Goal: Use online tool/utility: Utilize a website feature to perform a specific function

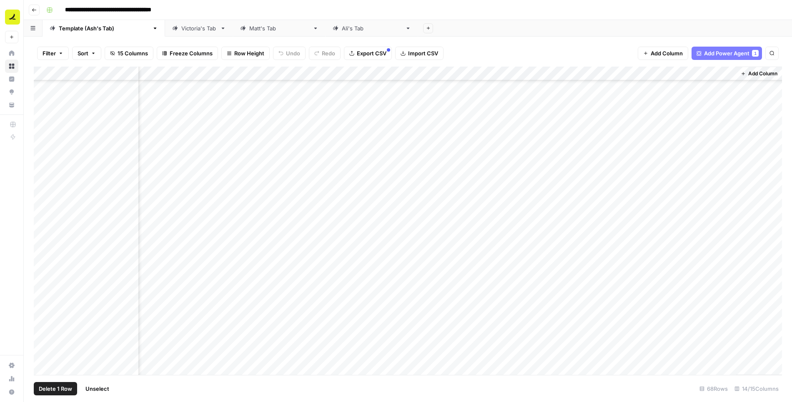
scroll to position [552, 398]
click at [549, 200] on div "Add Column" at bounding box center [408, 221] width 748 height 309
click at [428, 216] on div "Add Column" at bounding box center [408, 221] width 748 height 309
click at [397, 229] on div "Add Column" at bounding box center [408, 221] width 748 height 309
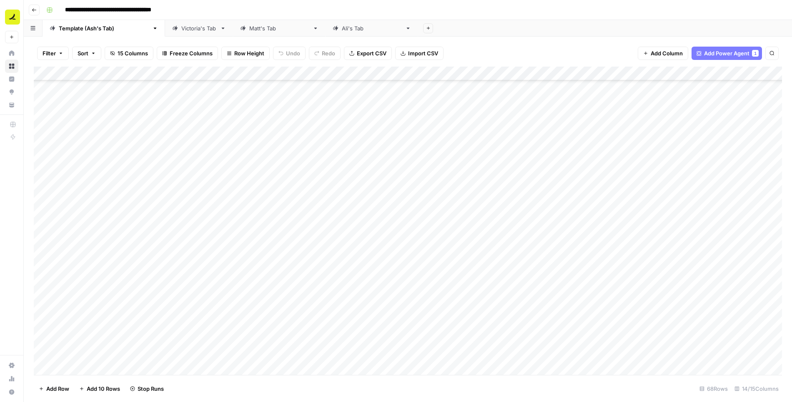
click at [45, 342] on div "Add Column" at bounding box center [408, 221] width 748 height 309
click at [44, 360] on div "Add Column" at bounding box center [408, 221] width 748 height 309
click at [44, 371] on div "Add Column" at bounding box center [408, 221] width 748 height 309
click at [47, 389] on span "Delete 3 Rows" at bounding box center [57, 389] width 37 height 8
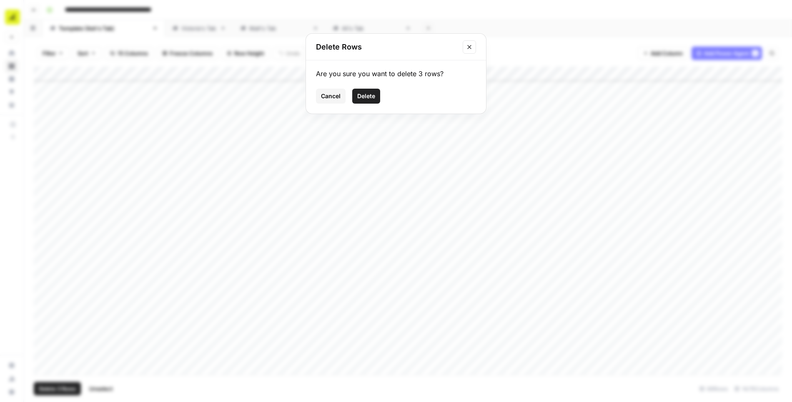
click at [371, 93] on span "Delete" at bounding box center [366, 96] width 18 height 8
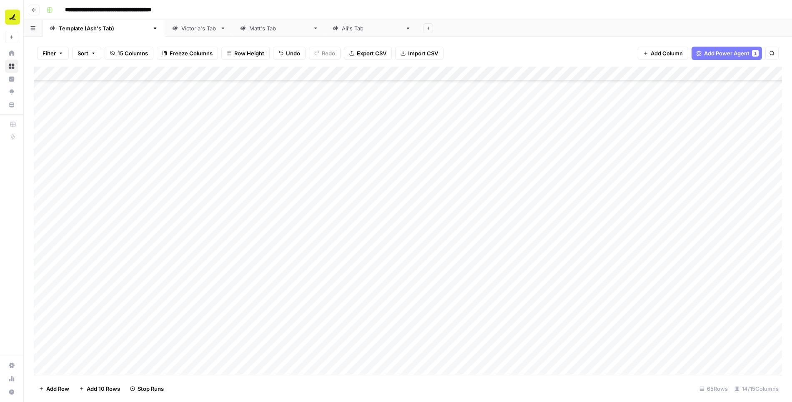
scroll to position [639, 0]
click at [218, 72] on div "Add Column" at bounding box center [408, 221] width 748 height 309
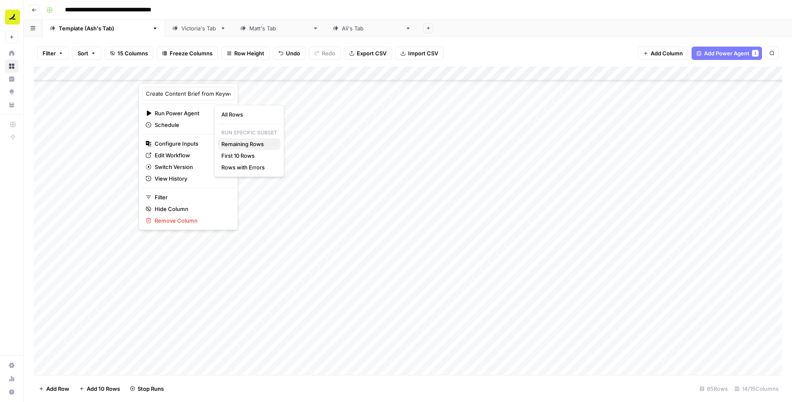
click at [236, 144] on span "Remaining Rows" at bounding box center [247, 144] width 52 height 8
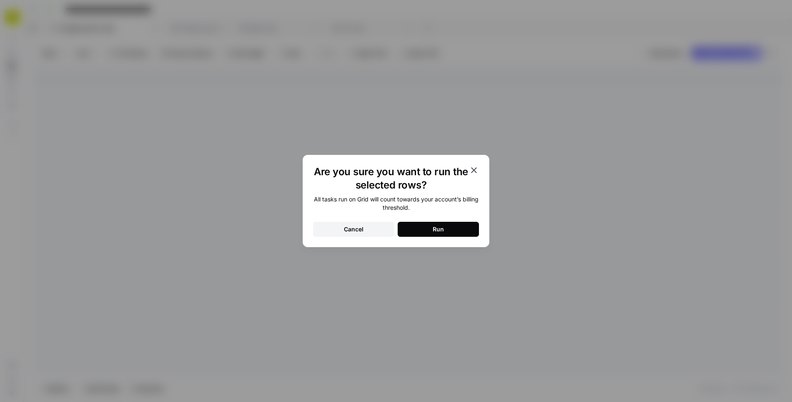
click at [423, 230] on button "Run" at bounding box center [437, 229] width 81 height 15
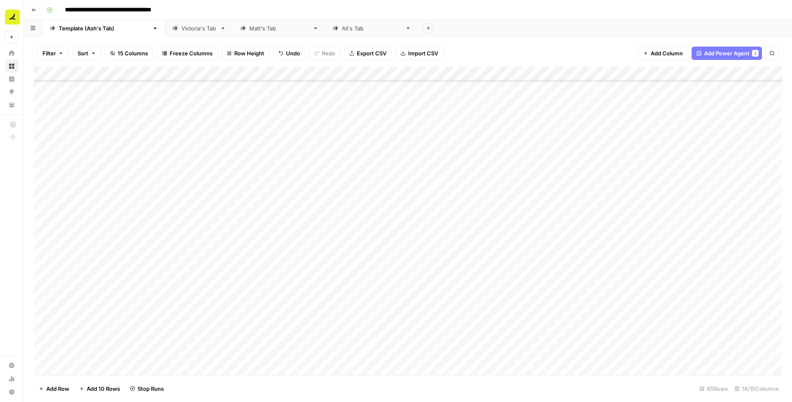
click at [227, 213] on div "Add Column" at bounding box center [408, 221] width 748 height 309
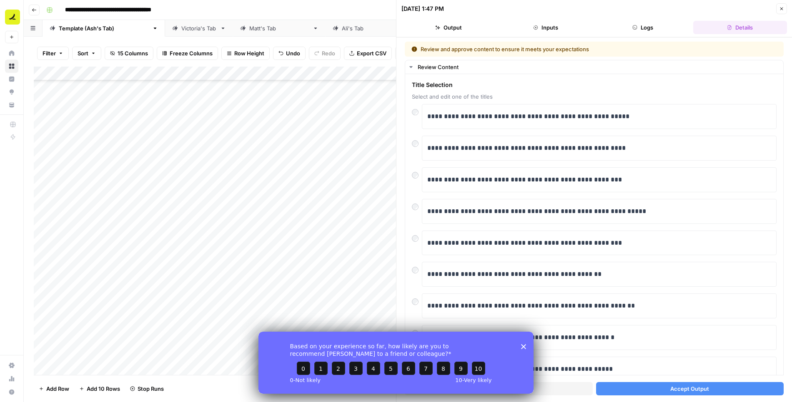
click at [522, 347] on polygon "Close survey" at bounding box center [523, 346] width 5 height 5
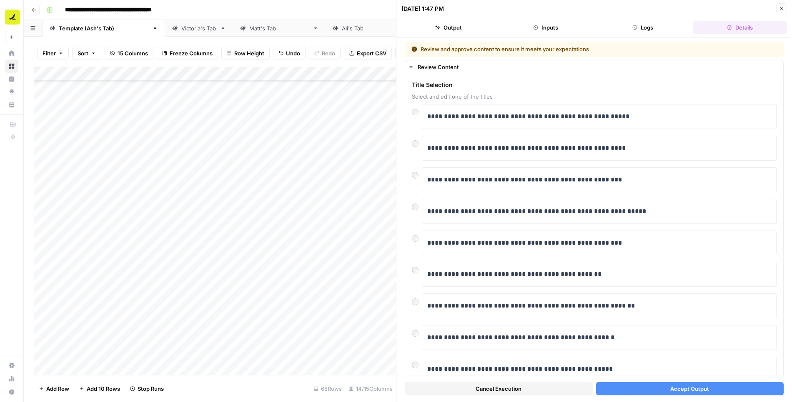
click at [647, 390] on button "Accept Output" at bounding box center [690, 388] width 188 height 13
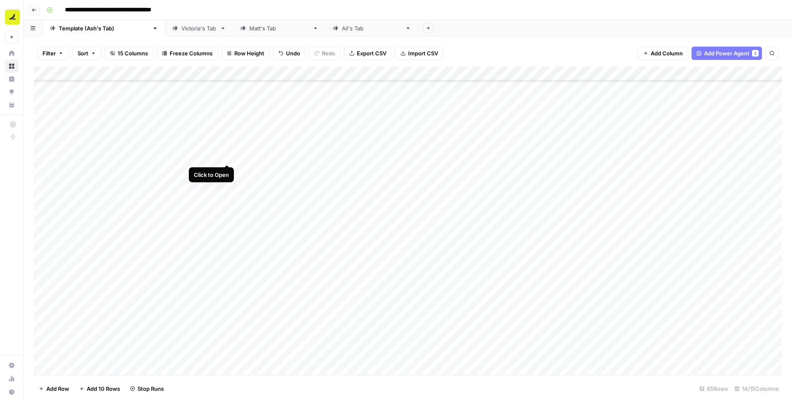
click at [227, 155] on div "Add Column" at bounding box center [408, 221] width 748 height 309
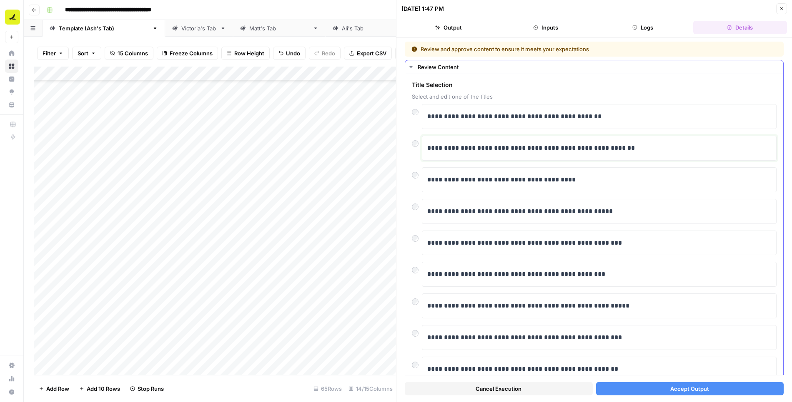
click at [507, 143] on p "**********" at bounding box center [599, 148] width 345 height 11
click at [650, 389] on button "Accept Output" at bounding box center [690, 388] width 188 height 13
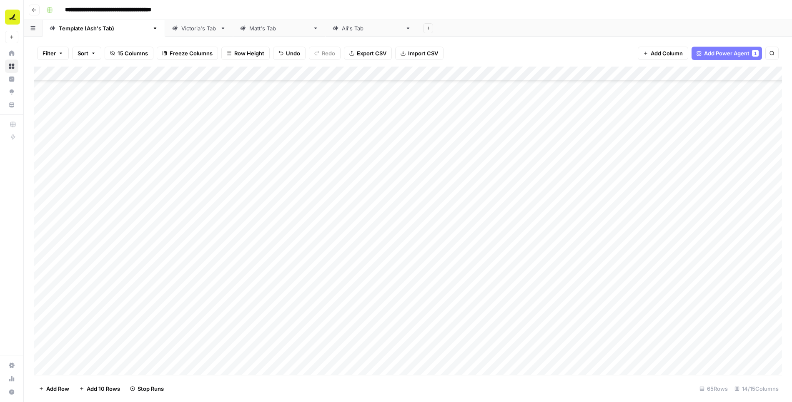
click at [227, 185] on div "Add Column" at bounding box center [408, 221] width 748 height 309
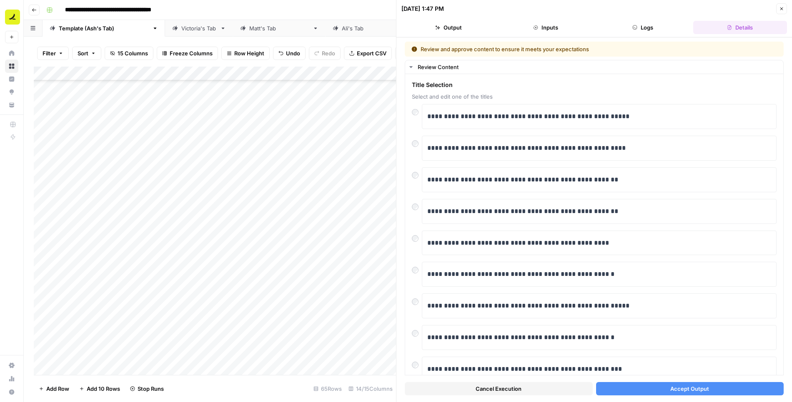
click at [657, 387] on button "Accept Output" at bounding box center [690, 388] width 188 height 13
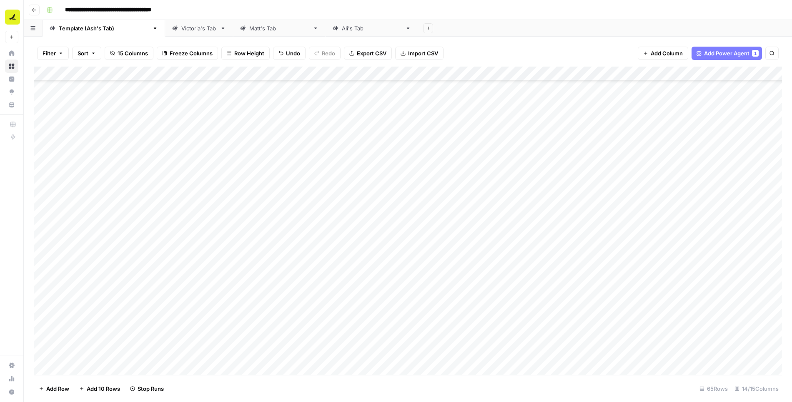
click at [227, 227] on div "Add Column" at bounding box center [408, 221] width 748 height 309
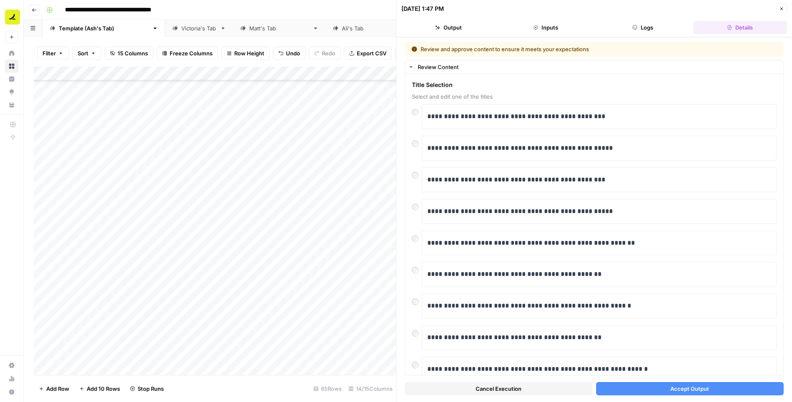
click at [652, 386] on button "Accept Output" at bounding box center [690, 388] width 188 height 13
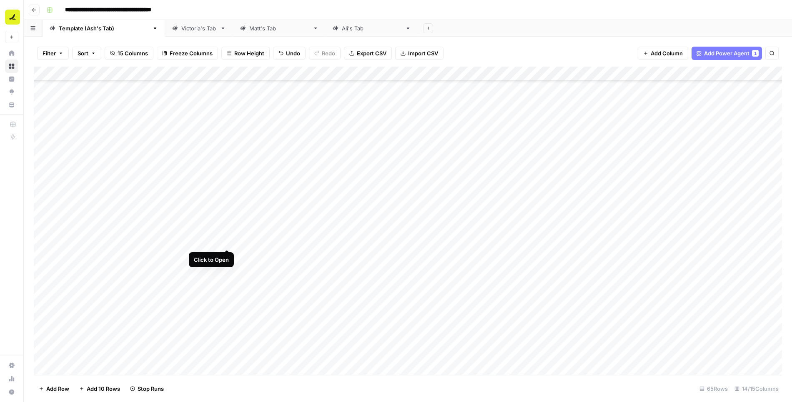
click at [227, 241] on div "Add Column" at bounding box center [408, 221] width 748 height 309
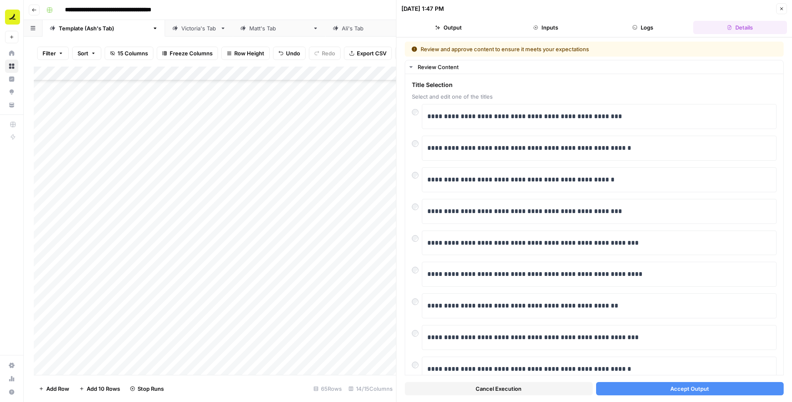
click at [633, 389] on button "Accept Output" at bounding box center [690, 388] width 188 height 13
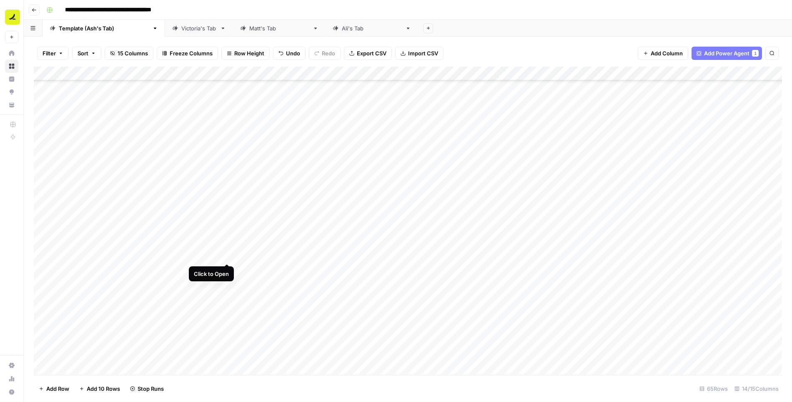
click at [228, 255] on div "Add Column" at bounding box center [408, 221] width 748 height 309
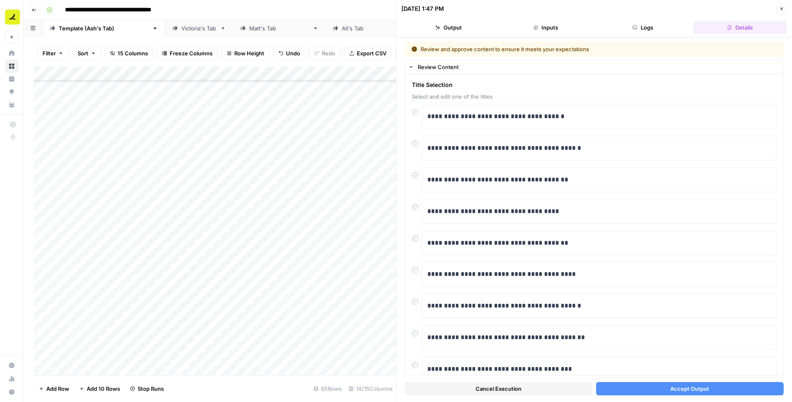
click at [632, 389] on button "Accept Output" at bounding box center [690, 388] width 188 height 13
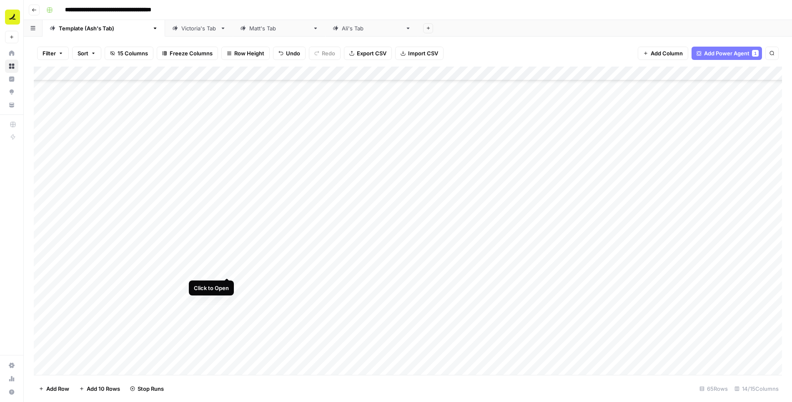
click at [228, 268] on div "Add Column" at bounding box center [408, 221] width 748 height 309
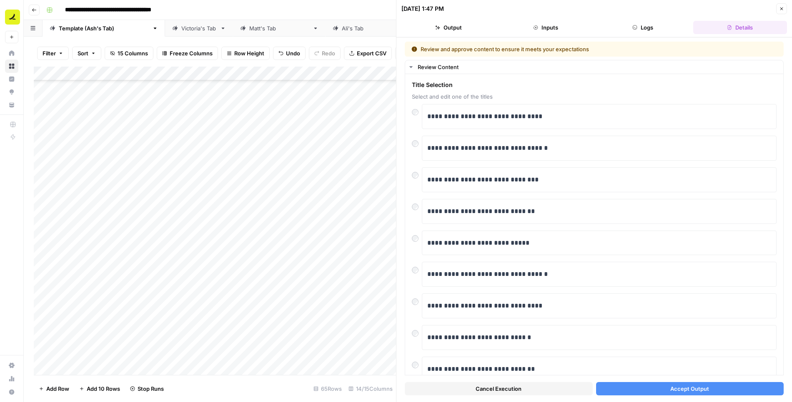
click at [667, 395] on button "Accept Output" at bounding box center [690, 388] width 188 height 13
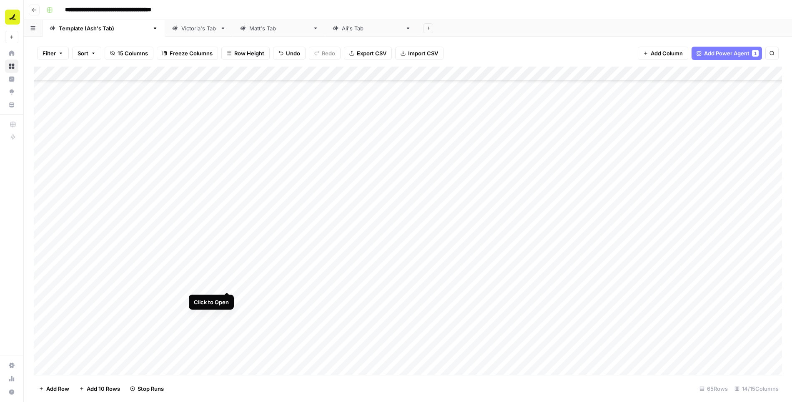
click at [229, 283] on div "Add Column" at bounding box center [408, 221] width 748 height 309
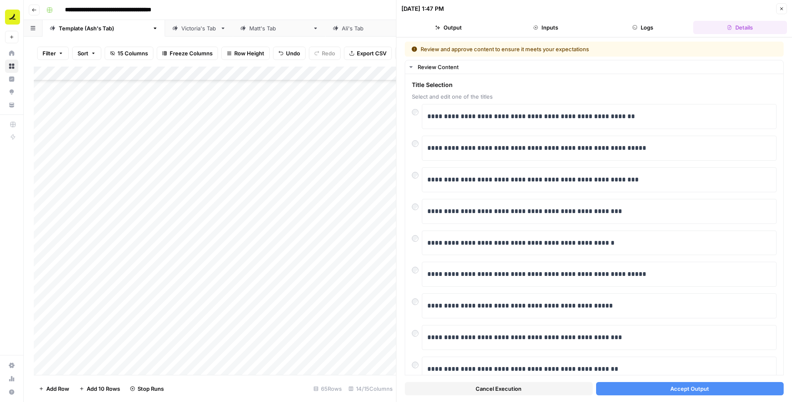
click at [640, 392] on button "Accept Output" at bounding box center [690, 388] width 188 height 13
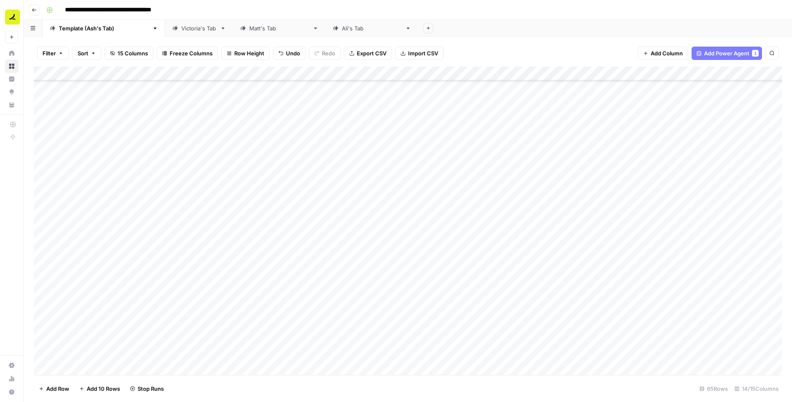
click at [225, 170] on div "Add Column" at bounding box center [408, 221] width 748 height 309
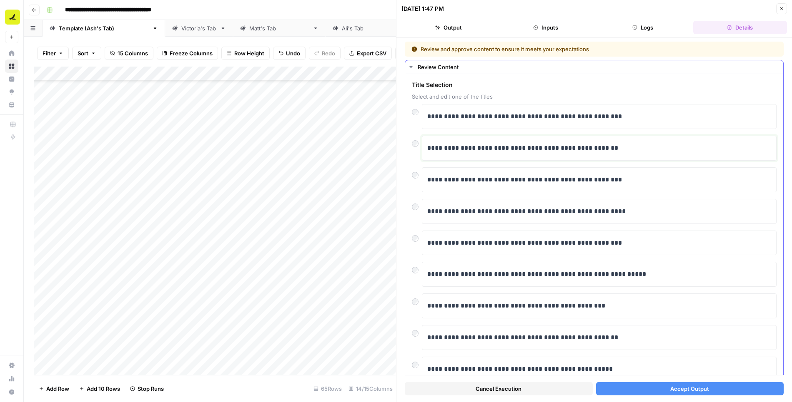
click at [508, 149] on p "**********" at bounding box center [599, 148] width 345 height 11
click at [658, 389] on button "Accept Output" at bounding box center [690, 388] width 188 height 13
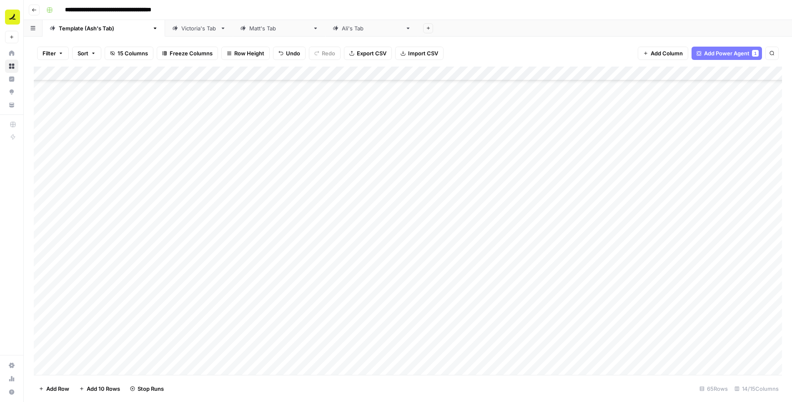
click at [227, 300] on div "Add Column" at bounding box center [408, 221] width 748 height 309
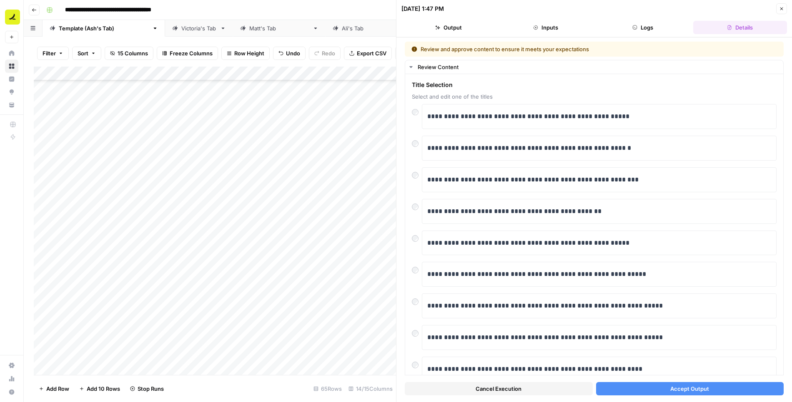
click at [634, 394] on button "Accept Output" at bounding box center [690, 388] width 188 height 13
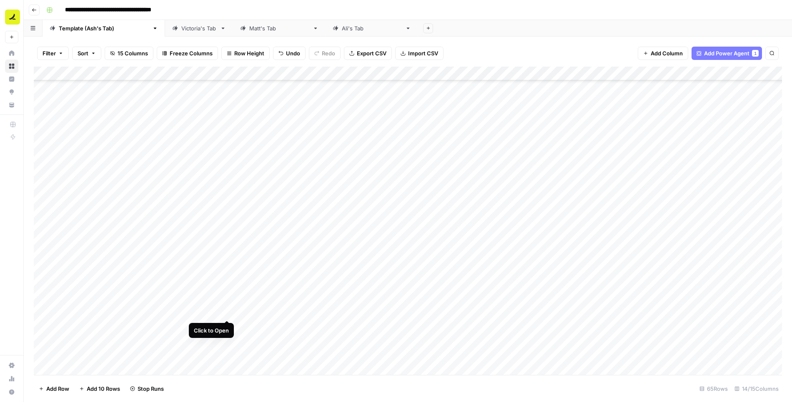
click at [226, 312] on div "Add Column" at bounding box center [408, 221] width 748 height 309
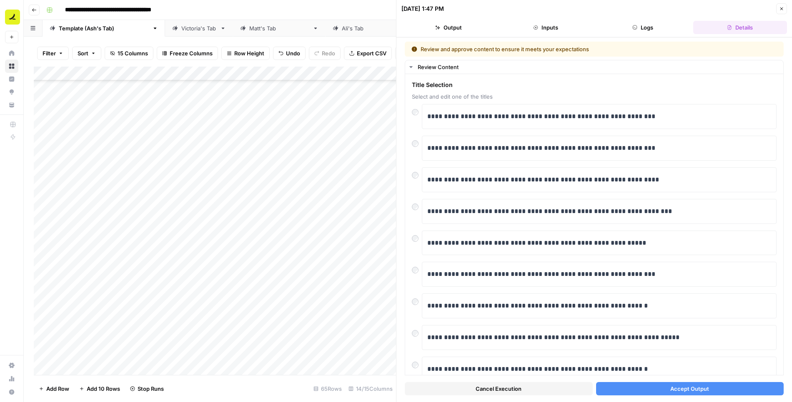
click at [633, 389] on button "Accept Output" at bounding box center [690, 388] width 188 height 13
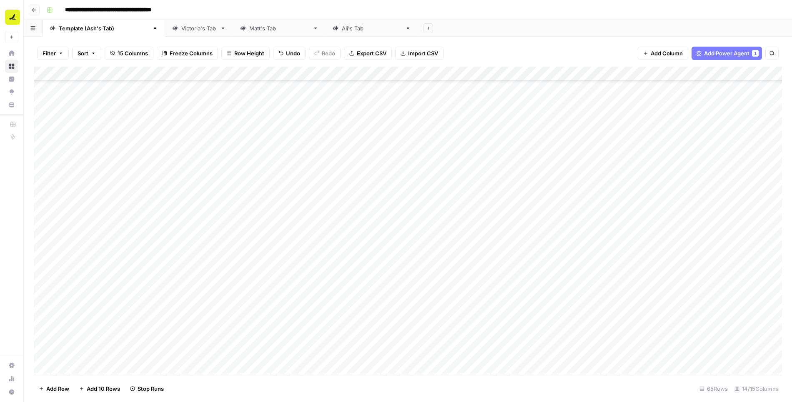
click at [227, 326] on div "Add Column" at bounding box center [408, 221] width 748 height 309
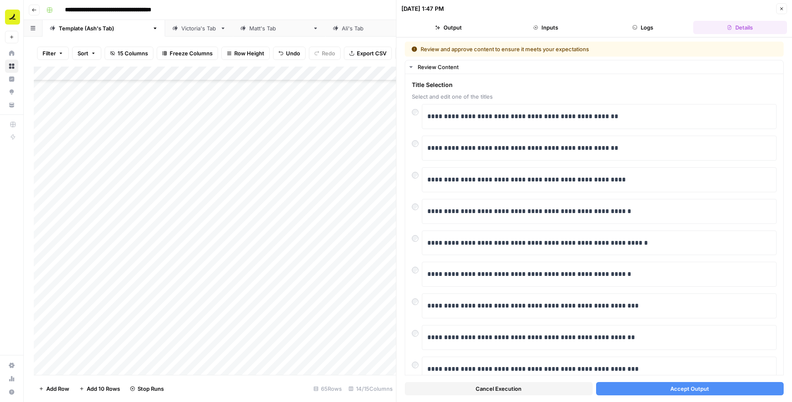
click at [644, 388] on button "Accept Output" at bounding box center [690, 388] width 188 height 13
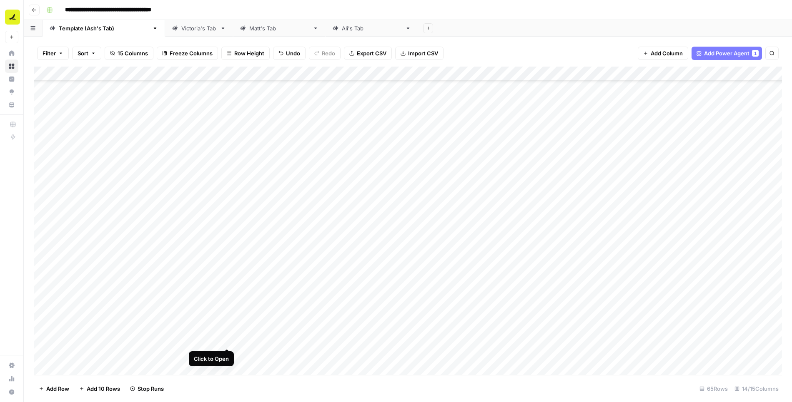
click at [226, 342] on div "Add Column" at bounding box center [408, 221] width 748 height 309
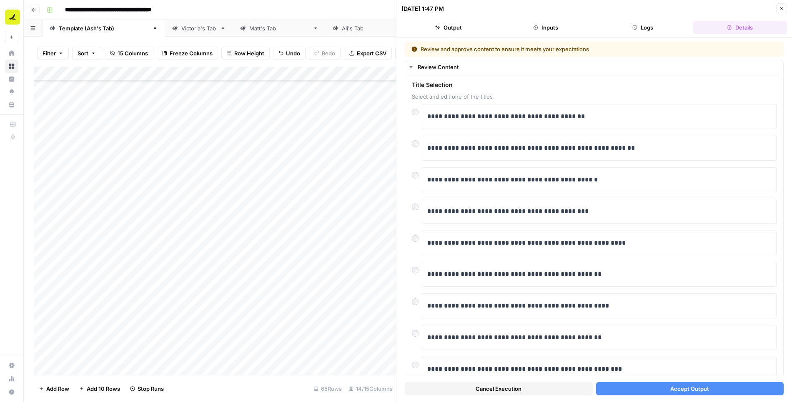
click at [673, 387] on span "Accept Output" at bounding box center [689, 389] width 39 height 8
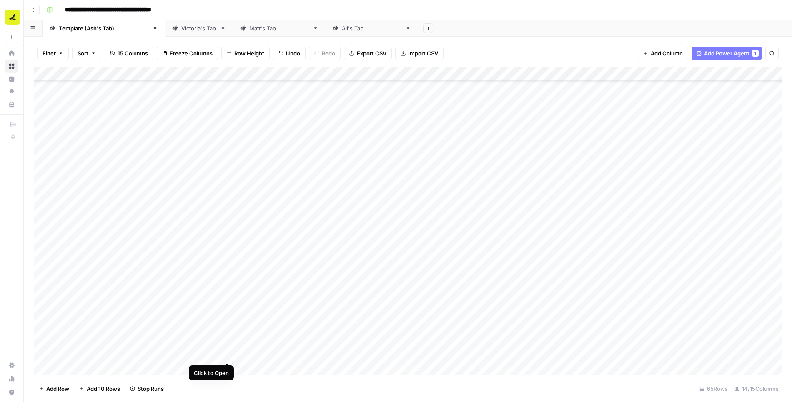
click at [228, 355] on div "Add Column" at bounding box center [408, 221] width 748 height 309
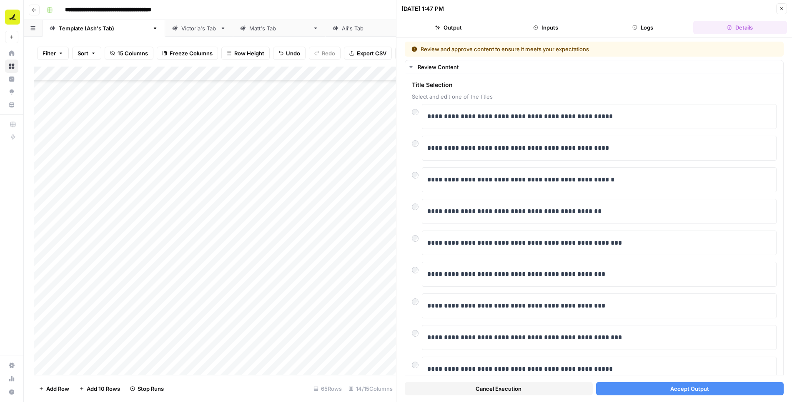
click at [654, 392] on button "Accept Output" at bounding box center [690, 388] width 188 height 13
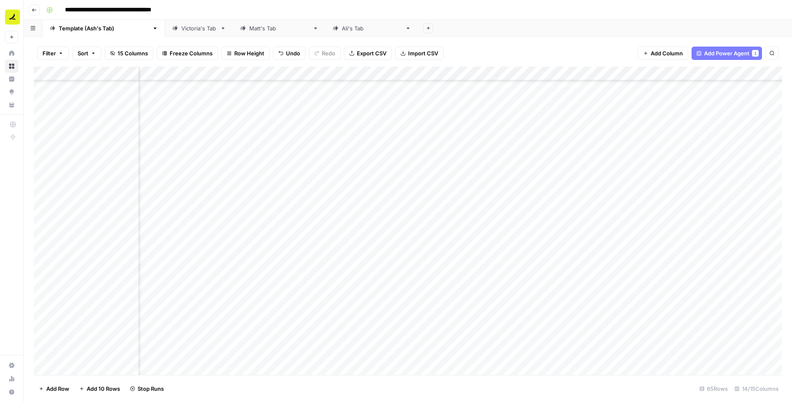
scroll to position [639, 260]
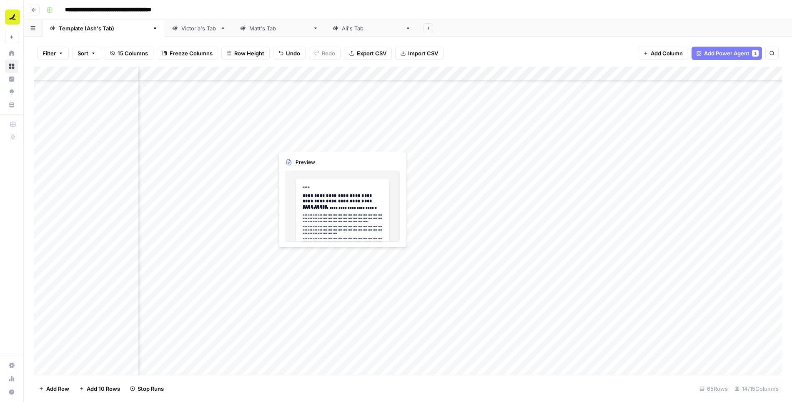
click at [299, 142] on div "Add Column" at bounding box center [408, 221] width 748 height 309
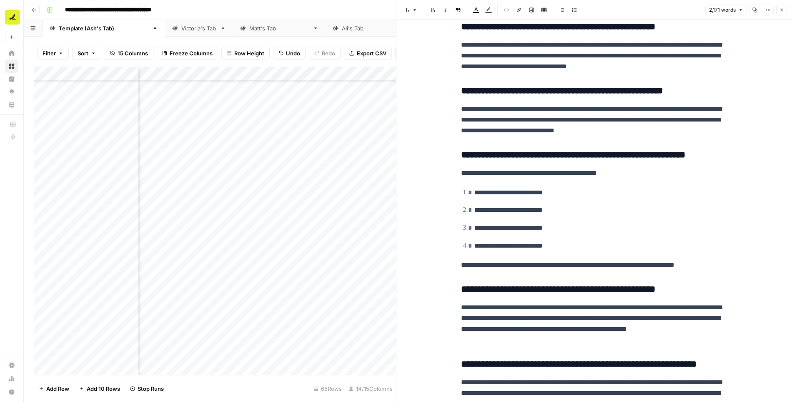
scroll to position [3825, 0]
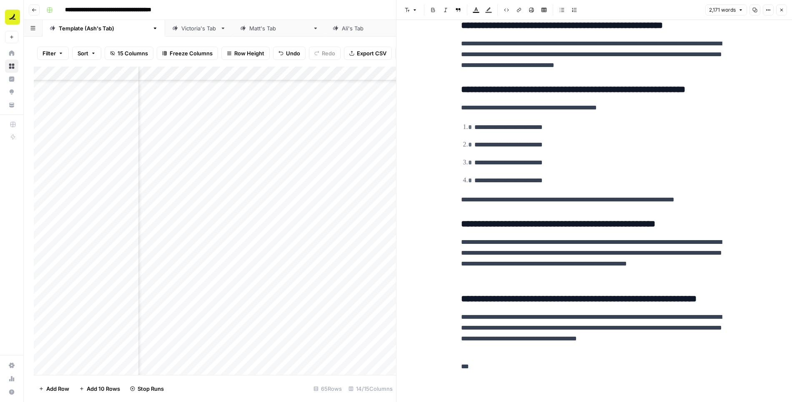
click at [783, 11] on icon "button" at bounding box center [781, 9] width 5 height 5
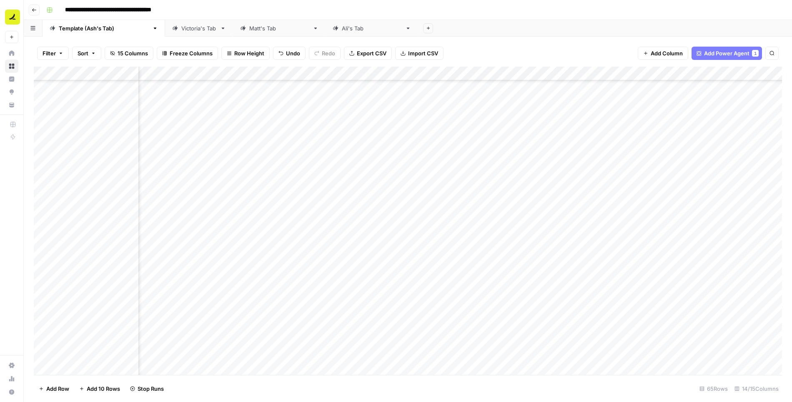
scroll to position [639, 0]
click at [227, 198] on div "Add Column" at bounding box center [408, 221] width 748 height 309
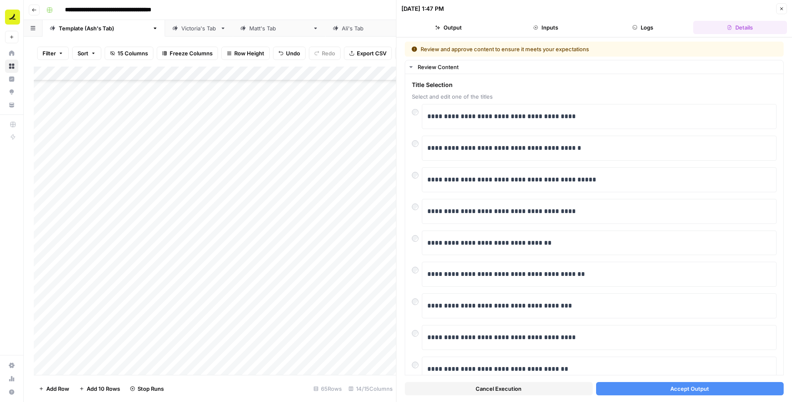
click at [674, 389] on span "Accept Output" at bounding box center [689, 389] width 39 height 8
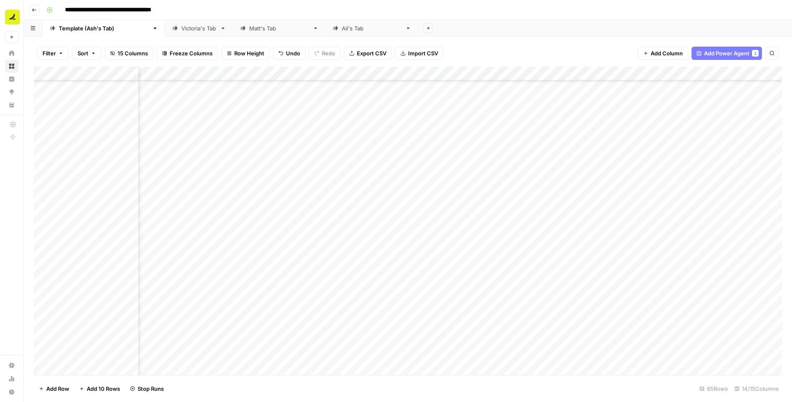
scroll to position [639, 0]
click at [353, 155] on div "Add Column" at bounding box center [408, 221] width 748 height 309
click at [351, 184] on div "Add Column" at bounding box center [408, 221] width 748 height 309
click at [354, 213] on div "Add Column" at bounding box center [408, 221] width 748 height 309
click at [351, 227] on div "Add Column" at bounding box center [408, 221] width 748 height 309
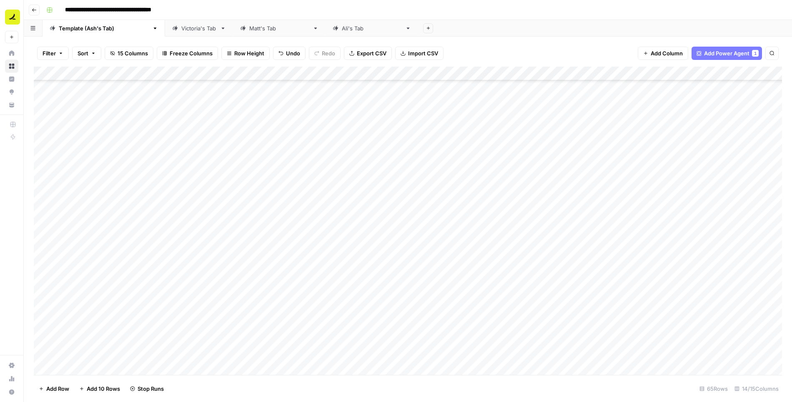
click at [352, 242] on div "Add Column" at bounding box center [408, 221] width 748 height 309
click at [353, 185] on div "Add Column" at bounding box center [408, 221] width 748 height 309
click at [353, 212] on div "Add Column" at bounding box center [408, 221] width 748 height 309
click at [354, 285] on div "Add Column" at bounding box center [408, 221] width 748 height 309
click at [353, 340] on div "Add Column" at bounding box center [408, 221] width 748 height 309
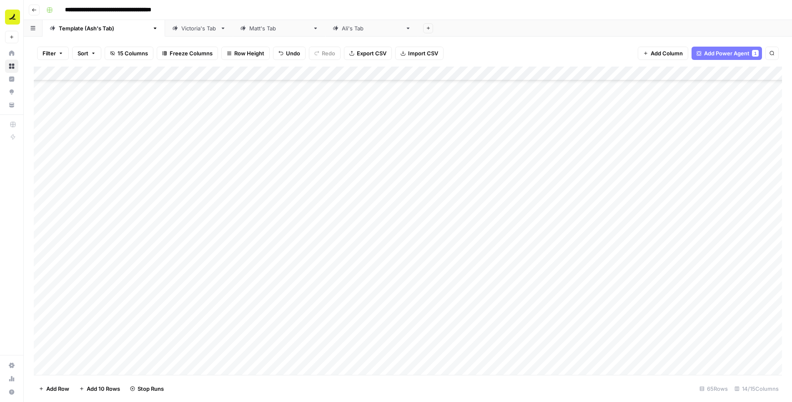
click at [353, 169] on div "Add Column" at bounding box center [408, 221] width 748 height 309
click at [353, 197] on div "Add Column" at bounding box center [408, 221] width 748 height 309
click at [353, 325] on div "Add Column" at bounding box center [408, 221] width 748 height 309
click at [352, 355] on div "Add Column" at bounding box center [408, 221] width 748 height 309
click at [353, 253] on div "Add Column" at bounding box center [408, 221] width 748 height 309
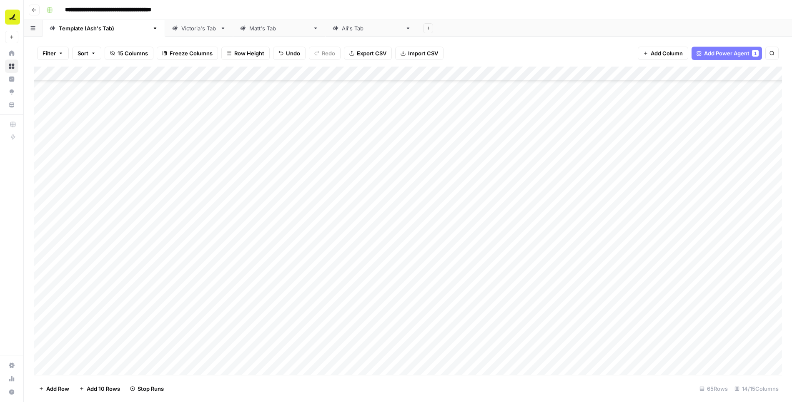
click at [355, 269] on div "Add Column" at bounding box center [408, 221] width 748 height 309
click at [355, 297] on div "Add Column" at bounding box center [408, 221] width 748 height 309
click at [354, 310] on div "Add Column" at bounding box center [408, 221] width 748 height 309
click at [415, 158] on div "Add Column" at bounding box center [408, 221] width 748 height 309
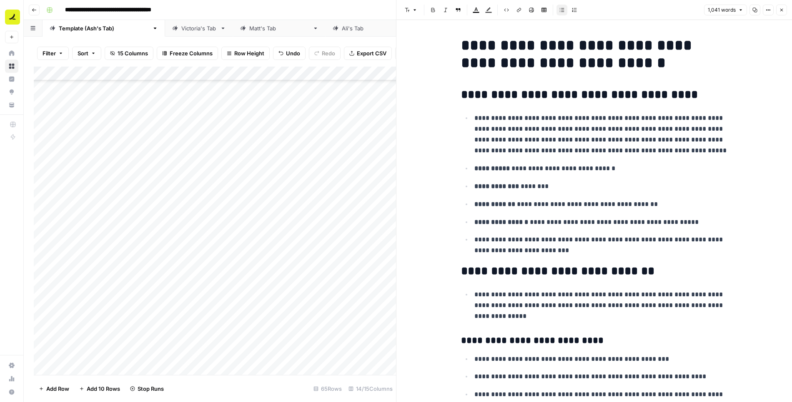
click at [785, 11] on button "Close" at bounding box center [781, 10] width 11 height 11
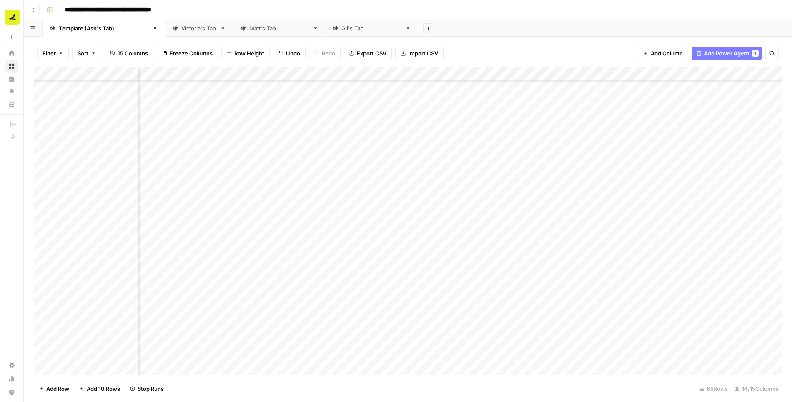
scroll to position [639, 130]
click at [385, 71] on div "Add Column" at bounding box center [408, 221] width 748 height 309
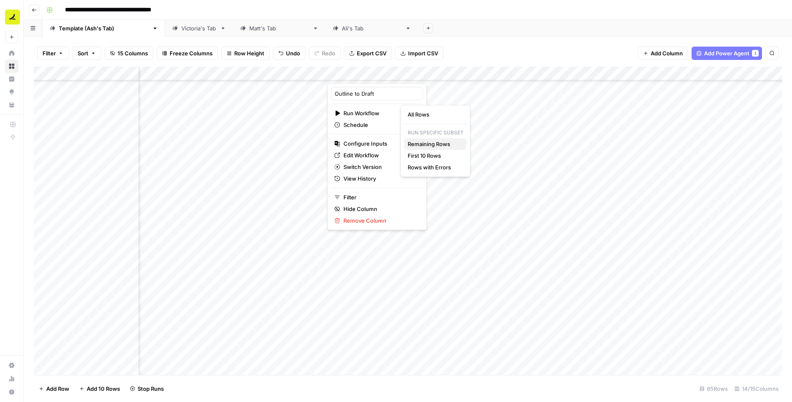
click at [420, 143] on span "Remaining Rows" at bounding box center [433, 144] width 52 height 8
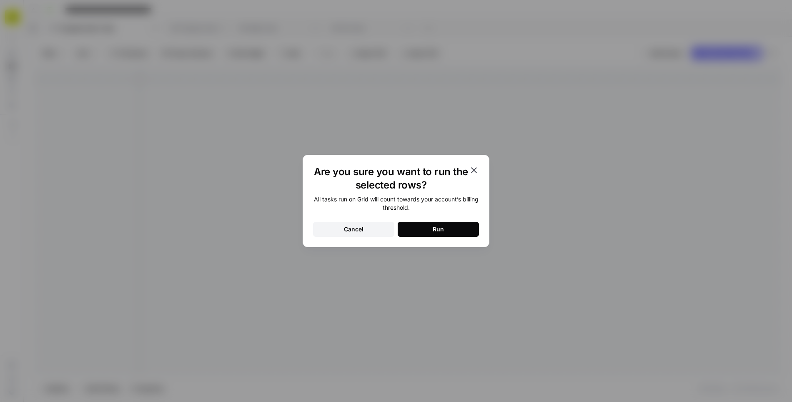
click at [430, 230] on button "Run" at bounding box center [437, 229] width 81 height 15
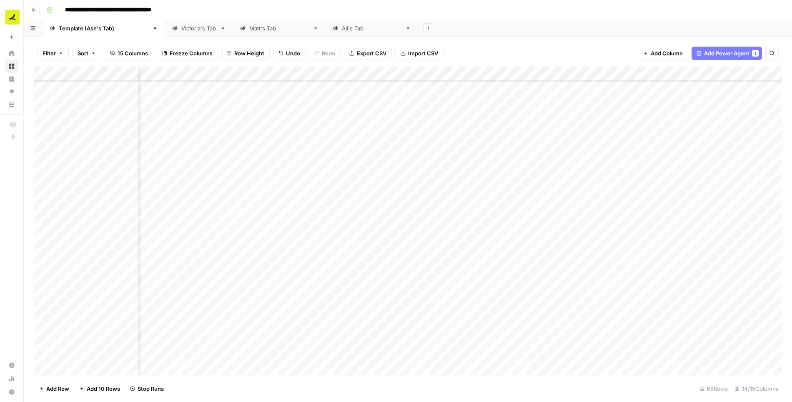
scroll to position [639, 279]
click at [387, 72] on div "Add Column" at bounding box center [408, 221] width 748 height 309
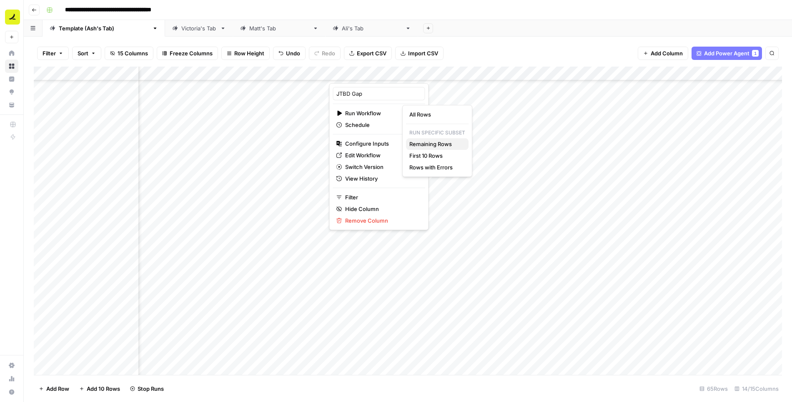
click at [427, 142] on span "Remaining Rows" at bounding box center [435, 144] width 52 height 8
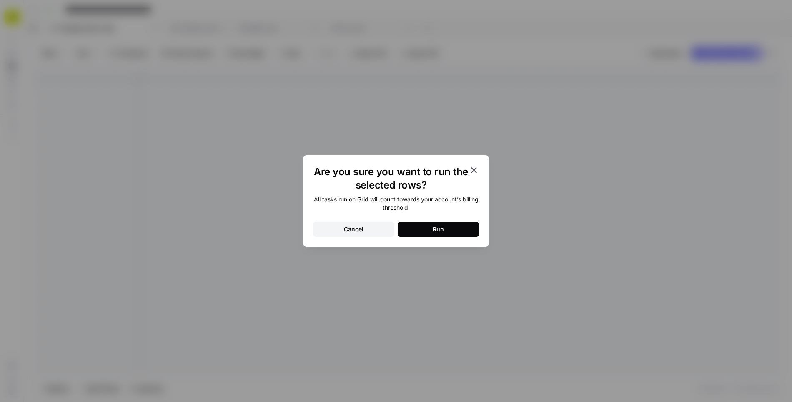
click at [420, 228] on button "Run" at bounding box center [437, 229] width 81 height 15
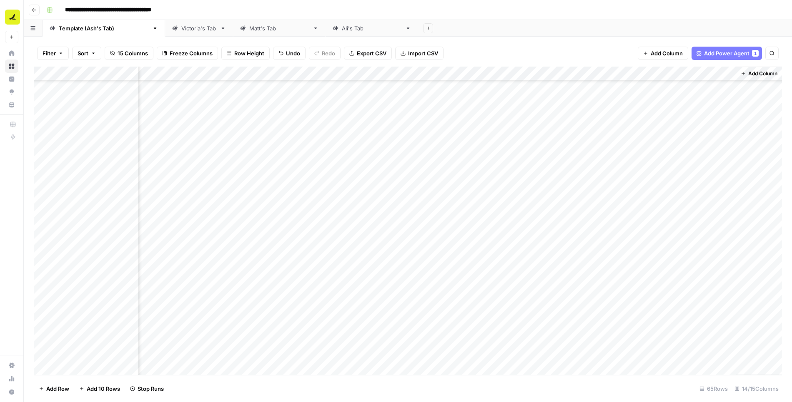
scroll to position [527, 398]
click at [566, 226] on div "Add Column" at bounding box center [408, 221] width 748 height 309
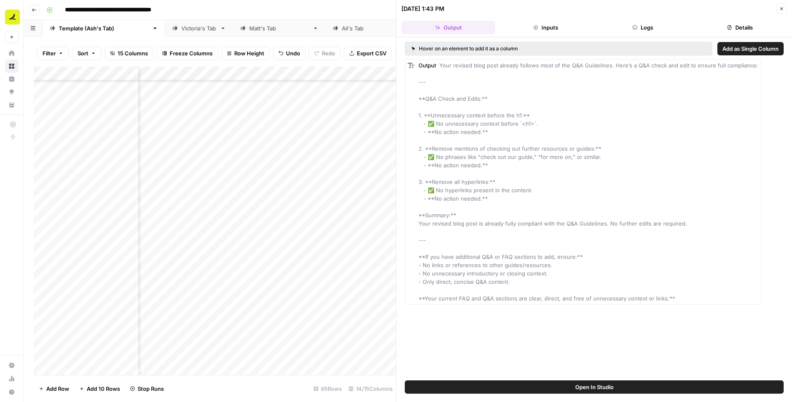
click at [651, 25] on button "Logs" at bounding box center [643, 27] width 94 height 13
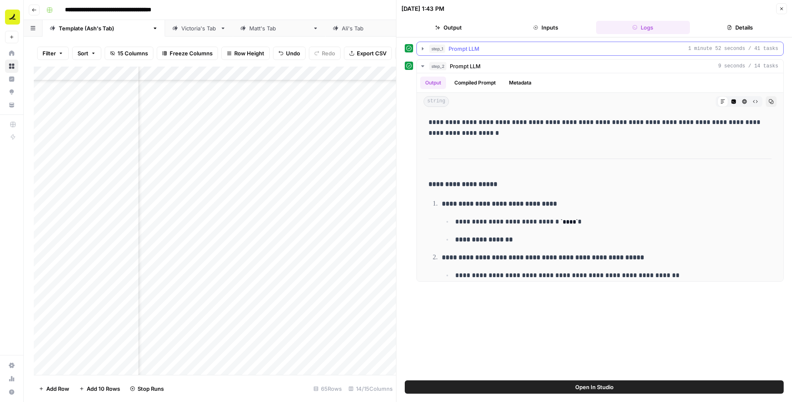
click at [425, 49] on icon "button" at bounding box center [422, 48] width 7 height 7
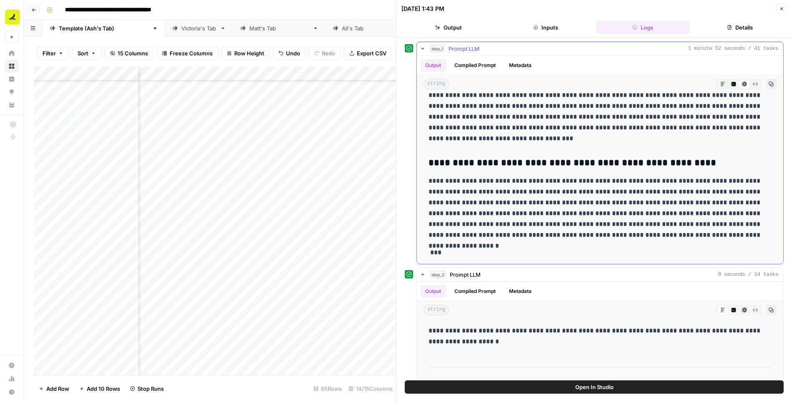
scroll to position [34, 0]
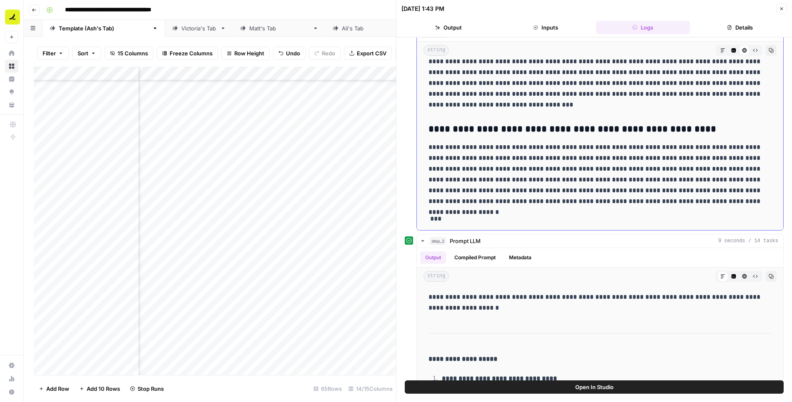
drag, startPoint x: 427, startPoint y: 131, endPoint x: 682, endPoint y: 213, distance: 267.6
copy div "**********"
click at [614, 22] on button "Logs" at bounding box center [643, 27] width 94 height 13
click at [782, 6] on icon "button" at bounding box center [781, 8] width 5 height 5
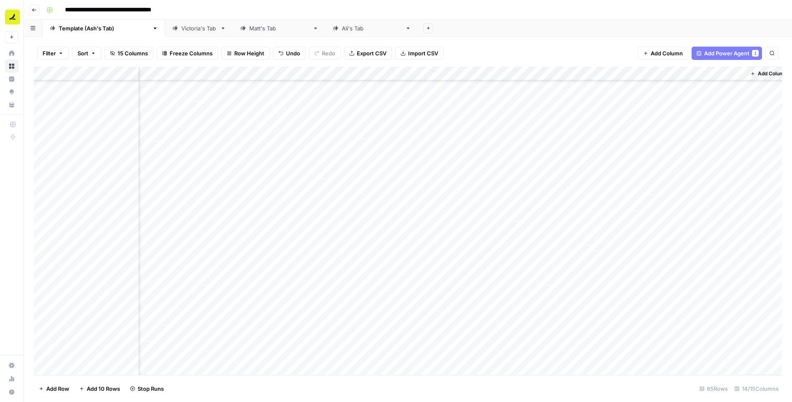
scroll to position [639, 388]
click at [317, 199] on div "Add Column" at bounding box center [408, 221] width 748 height 309
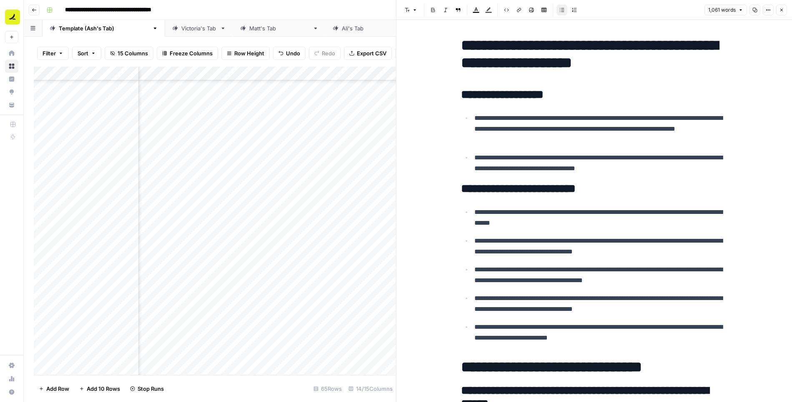
click at [782, 10] on icon "button" at bounding box center [781, 10] width 3 height 3
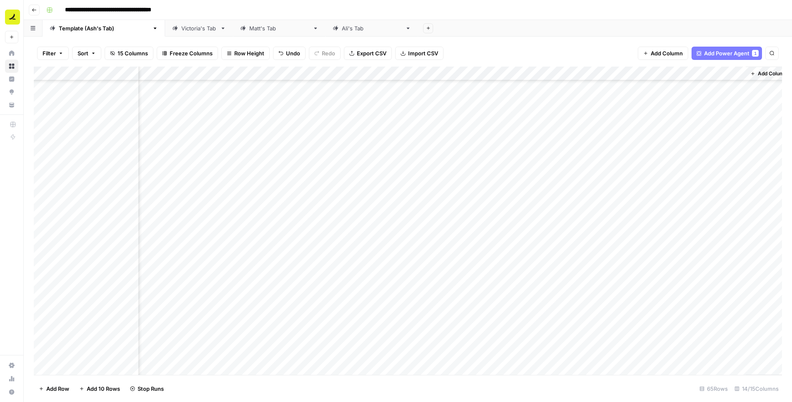
click at [560, 128] on div "Add Column" at bounding box center [408, 221] width 748 height 309
click at [428, 74] on div "Add Column" at bounding box center [408, 221] width 748 height 309
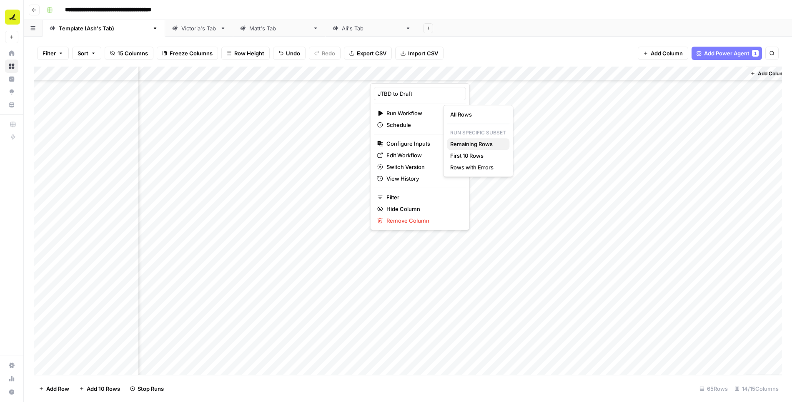
click at [468, 145] on span "Remaining Rows" at bounding box center [476, 144] width 52 height 8
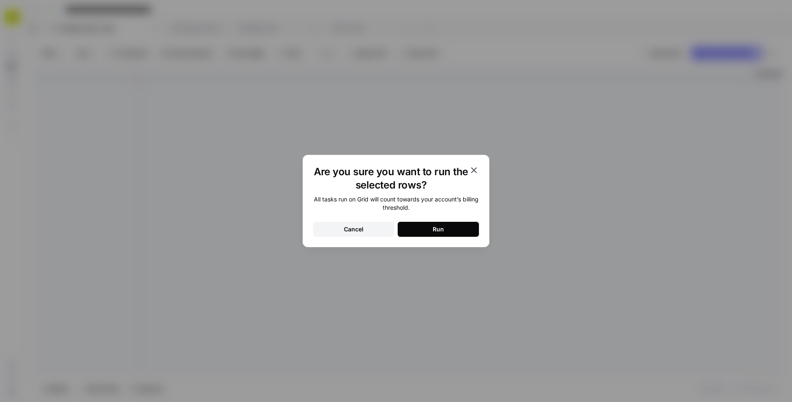
click at [442, 229] on div "Run" at bounding box center [437, 229] width 11 height 8
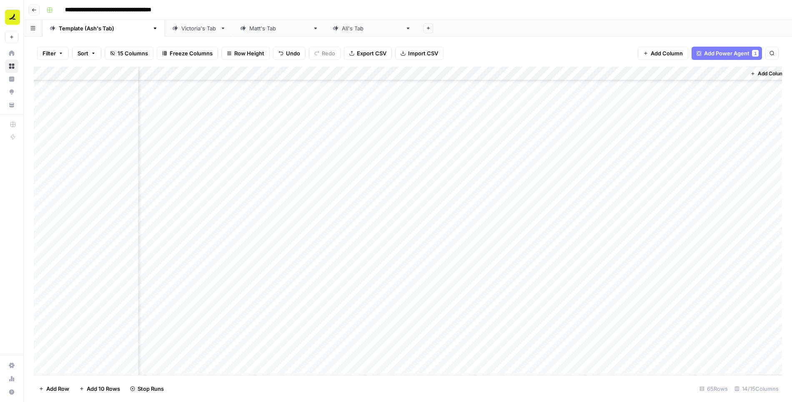
click at [567, 8] on div "**********" at bounding box center [413, 9] width 740 height 13
click at [559, 142] on div "Add Column" at bounding box center [408, 221] width 748 height 309
click at [557, 339] on div "Add Column" at bounding box center [408, 221] width 748 height 309
click at [560, 355] on div "Add Column" at bounding box center [408, 221] width 748 height 309
click at [707, 127] on div "Add Column" at bounding box center [408, 221] width 748 height 309
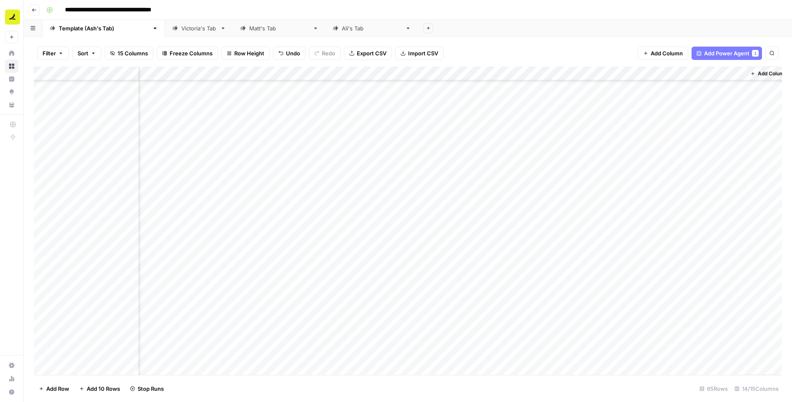
click at [707, 340] on div "Add Column" at bounding box center [408, 221] width 748 height 309
click at [710, 355] on div "Add Column" at bounding box center [408, 221] width 748 height 309
click at [558, 155] on div "Add Column" at bounding box center [408, 221] width 748 height 309
click at [559, 169] on div "Add Column" at bounding box center [408, 221] width 748 height 309
click at [557, 185] on div "Add Column" at bounding box center [408, 221] width 748 height 309
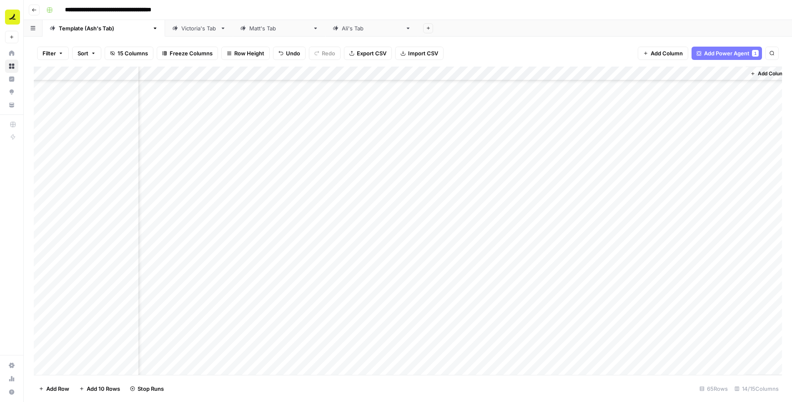
click at [558, 213] on div "Add Column" at bounding box center [408, 221] width 748 height 309
click at [558, 227] on div "Add Column" at bounding box center [408, 221] width 748 height 309
click at [558, 242] on div "Add Column" at bounding box center [408, 221] width 748 height 309
click at [558, 256] on div "Add Column" at bounding box center [408, 221] width 748 height 309
click at [559, 271] on div "Add Column" at bounding box center [408, 221] width 748 height 309
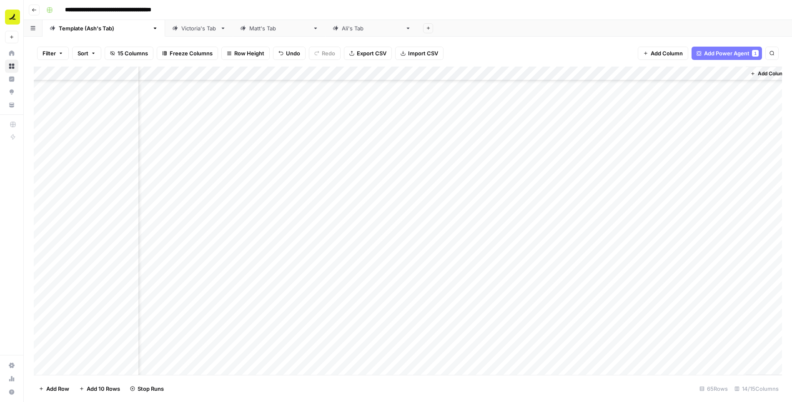
click at [559, 283] on div "Add Column" at bounding box center [408, 221] width 748 height 309
click at [557, 298] on div "Add Column" at bounding box center [408, 221] width 748 height 309
click at [557, 312] on div "Add Column" at bounding box center [408, 221] width 748 height 309
click at [559, 325] on div "Add Column" at bounding box center [408, 221] width 748 height 309
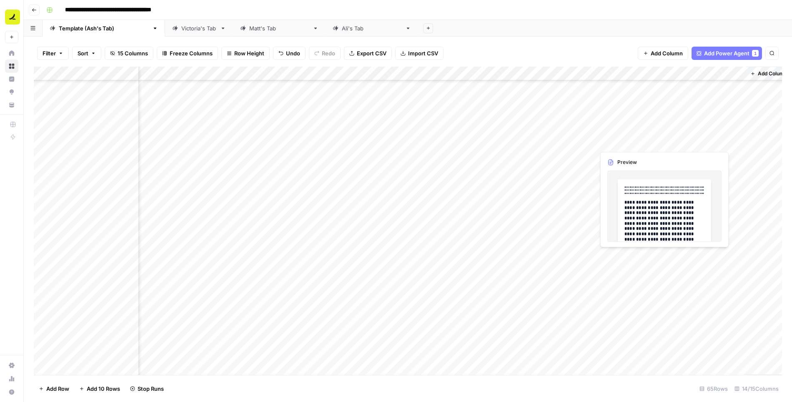
click at [615, 144] on div "Add Column" at bounding box center [408, 221] width 748 height 309
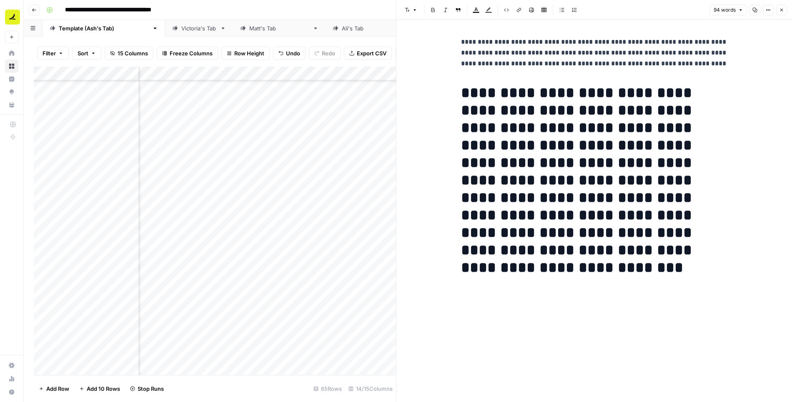
click at [783, 12] on icon "button" at bounding box center [781, 9] width 5 height 5
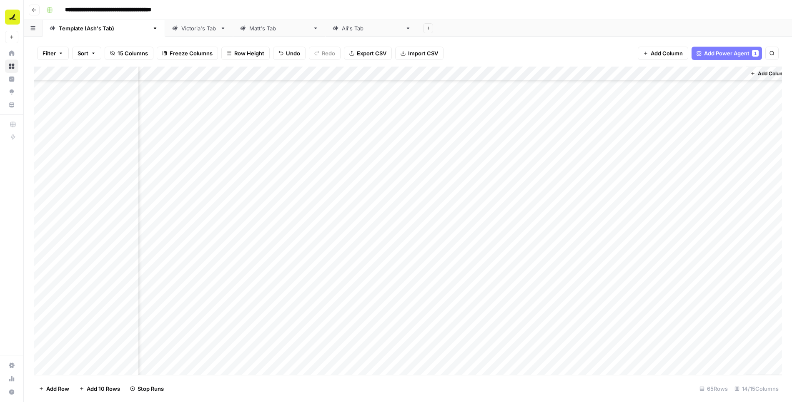
click at [577, 141] on div "Add Column" at bounding box center [408, 221] width 748 height 309
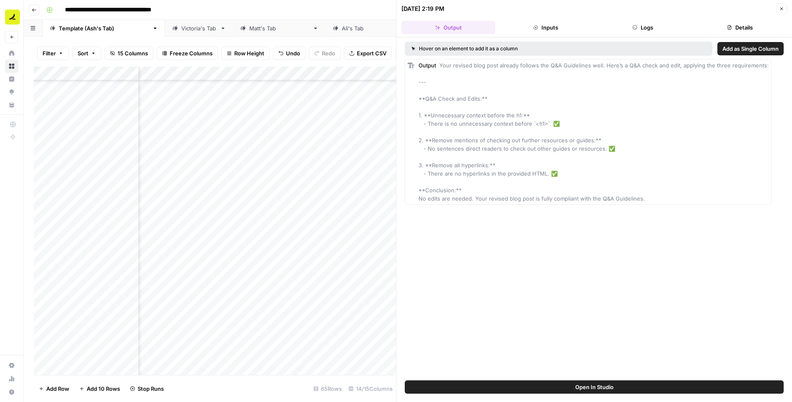
click at [641, 31] on button "Logs" at bounding box center [643, 27] width 94 height 13
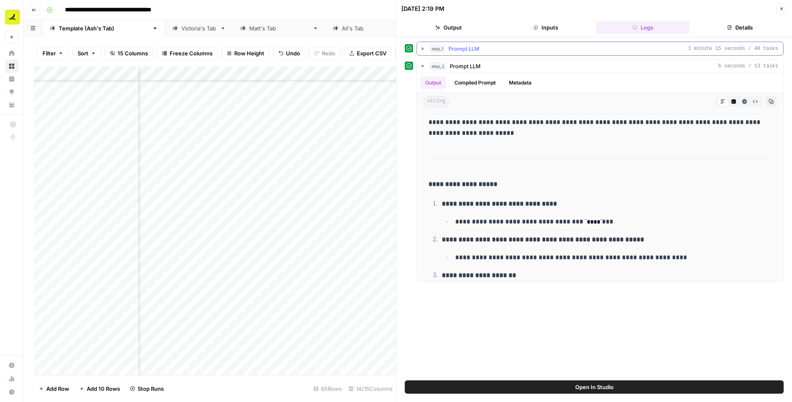
click at [422, 47] on icon "button" at bounding box center [423, 48] width 2 height 3
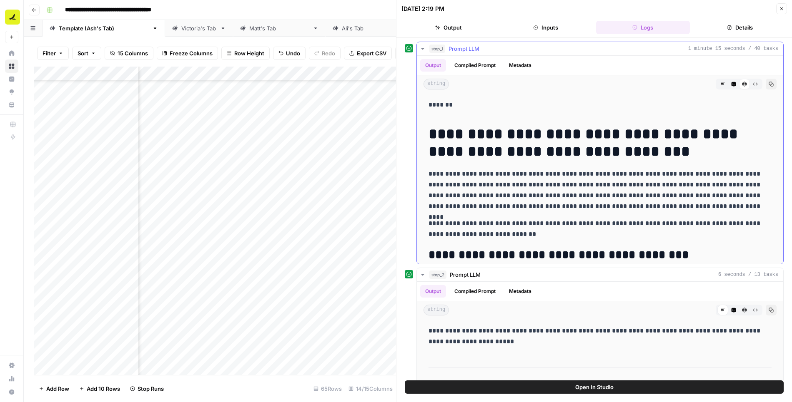
click at [757, 83] on icon "button" at bounding box center [755, 84] width 5 height 3
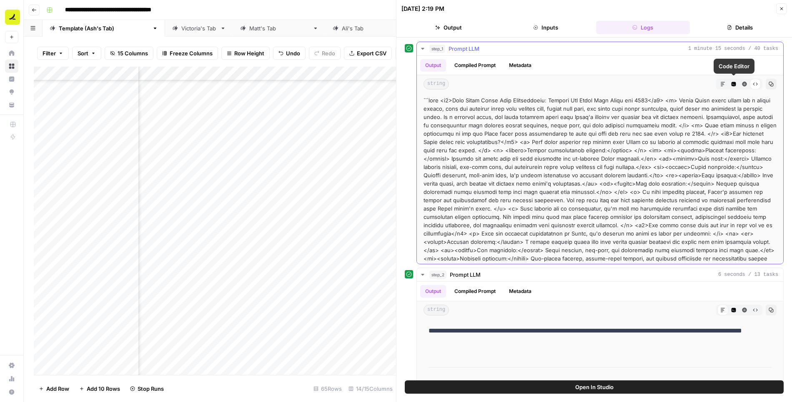
click at [723, 82] on icon "button" at bounding box center [722, 84] width 5 height 5
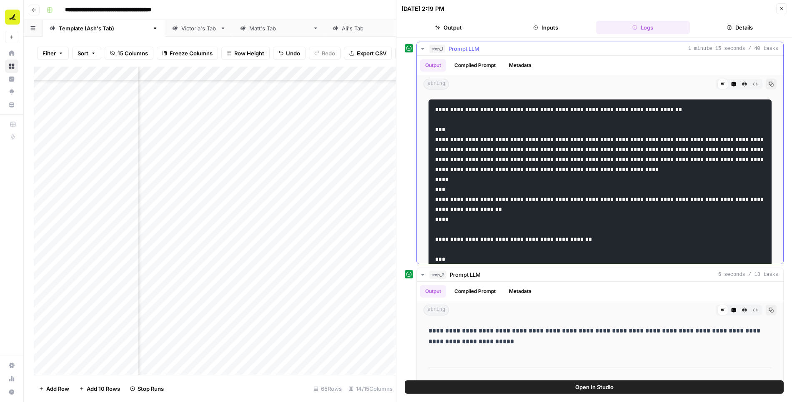
click at [734, 82] on icon "button" at bounding box center [733, 84] width 5 height 5
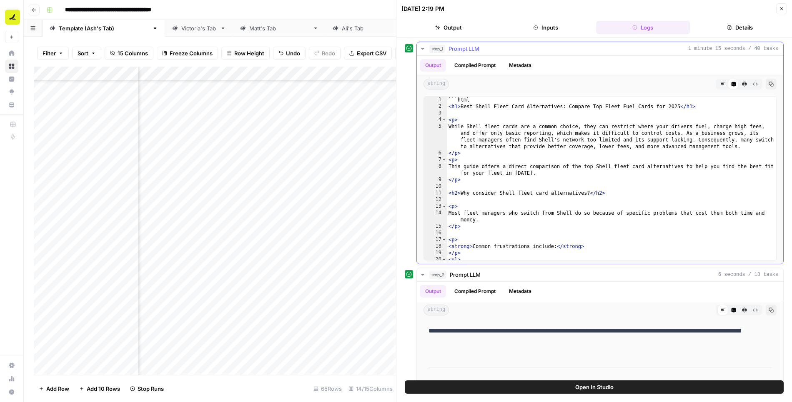
click at [744, 85] on button "HTML Viewer" at bounding box center [744, 84] width 11 height 11
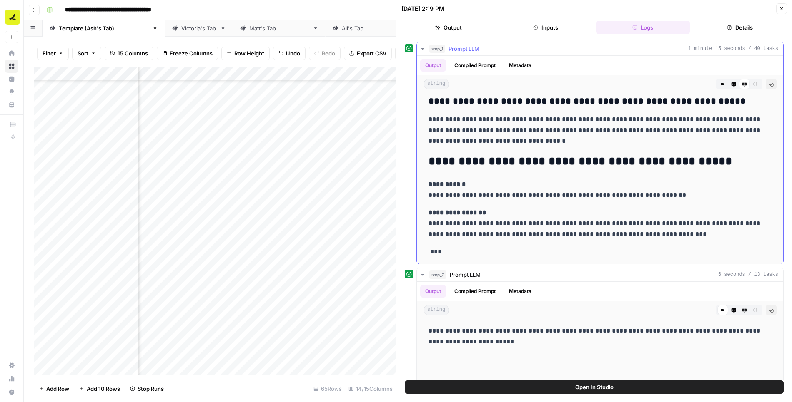
scroll to position [20, 0]
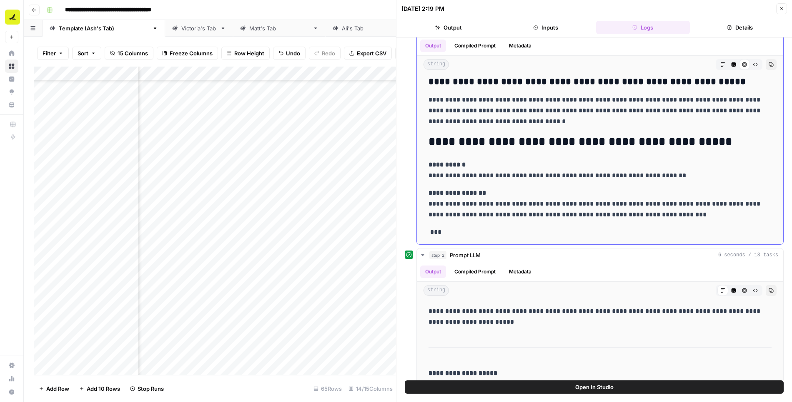
drag, startPoint x: 427, startPoint y: 131, endPoint x: 651, endPoint y: 230, distance: 244.3
copy div "**********"
click at [783, 8] on icon "button" at bounding box center [781, 8] width 5 height 5
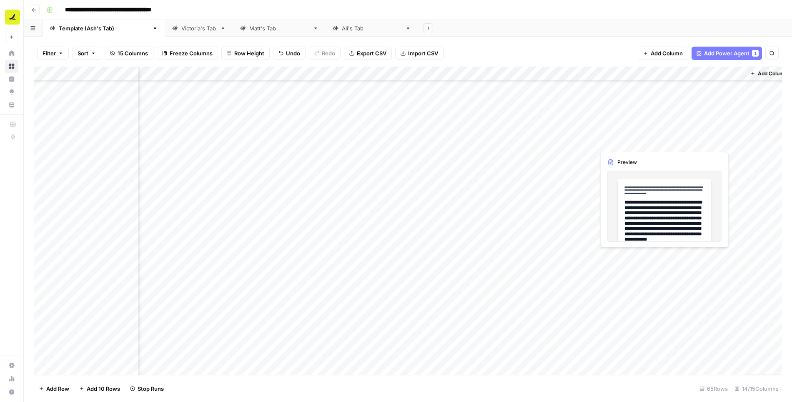
click at [632, 142] on div "Add Column" at bounding box center [408, 221] width 748 height 309
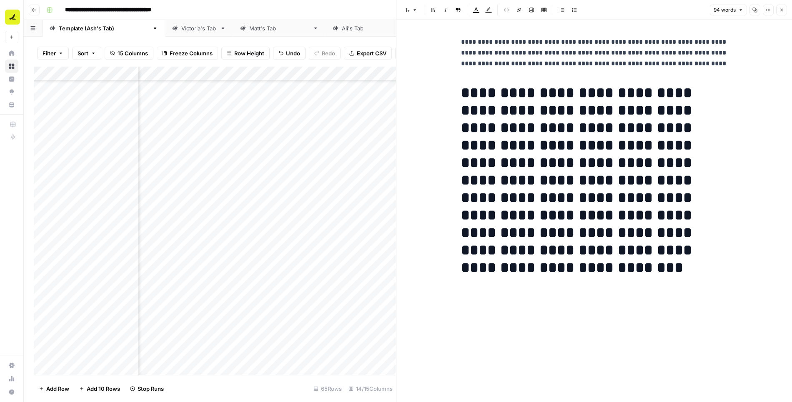
click at [582, 117] on h1 "**********" at bounding box center [594, 171] width 267 height 175
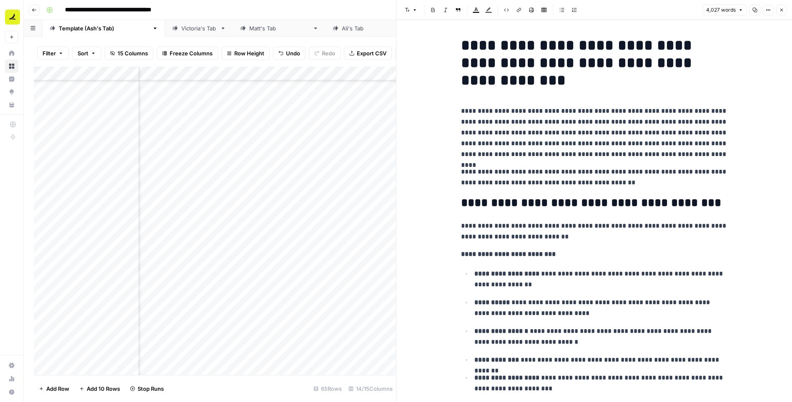
click at [784, 10] on button "Close" at bounding box center [781, 10] width 11 height 11
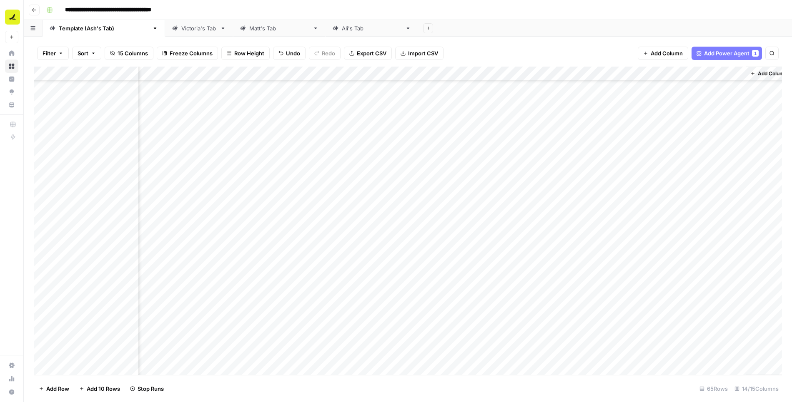
click at [707, 141] on div "Add Column" at bounding box center [408, 221] width 748 height 309
click at [710, 155] on div "Add Column" at bounding box center [408, 221] width 748 height 309
click at [577, 170] on div "Add Column" at bounding box center [408, 221] width 748 height 309
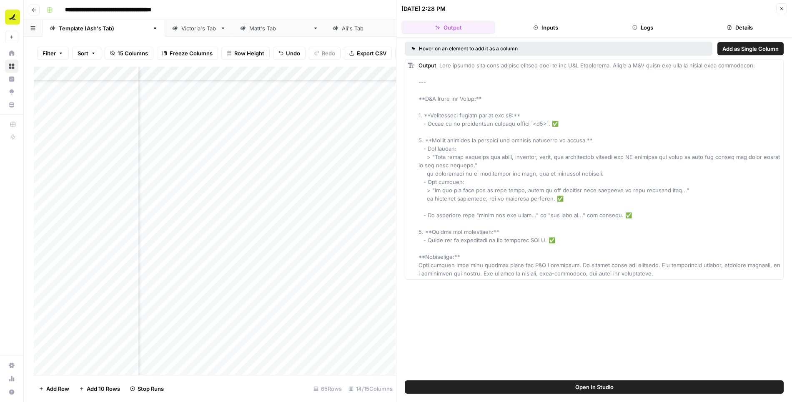
click at [650, 30] on button "Logs" at bounding box center [643, 27] width 94 height 13
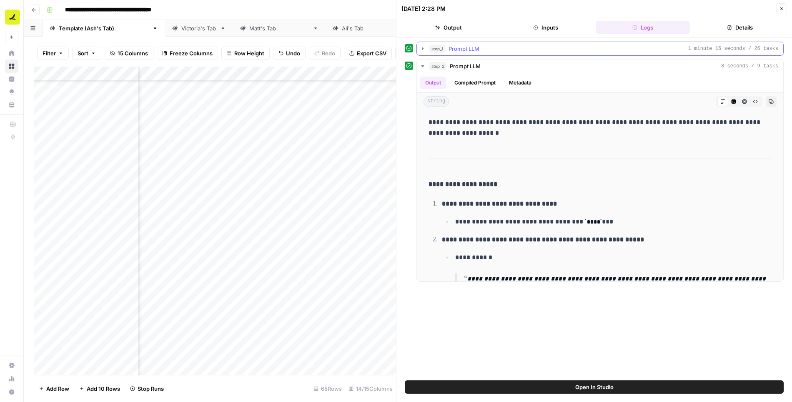
click at [422, 47] on icon "button" at bounding box center [422, 48] width 7 height 7
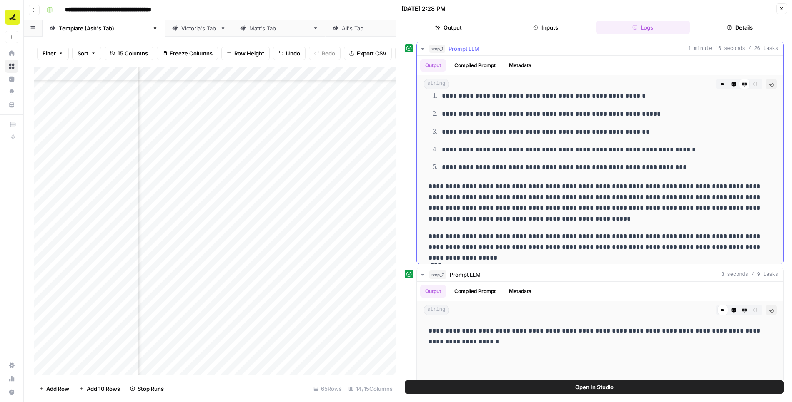
scroll to position [4046, 0]
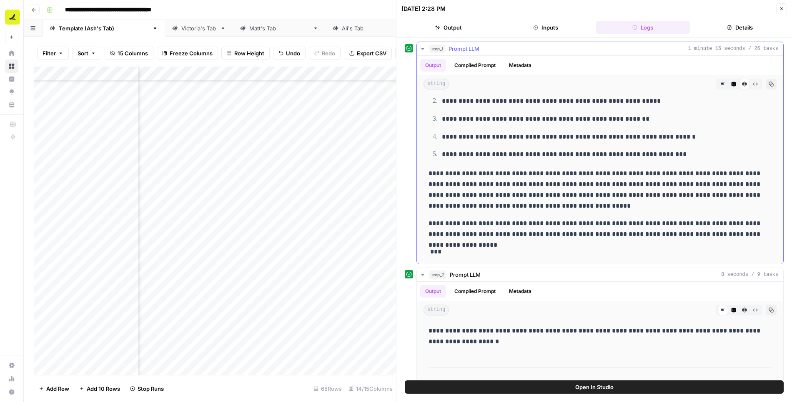
drag, startPoint x: 431, startPoint y: 131, endPoint x: 642, endPoint y: 253, distance: 244.2
copy div "**********"
click at [780, 11] on button "Close" at bounding box center [781, 8] width 11 height 11
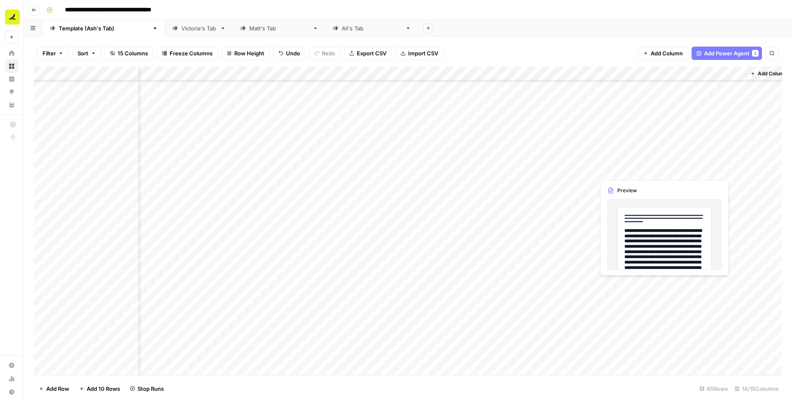
click at [622, 172] on div "Add Column" at bounding box center [408, 221] width 748 height 309
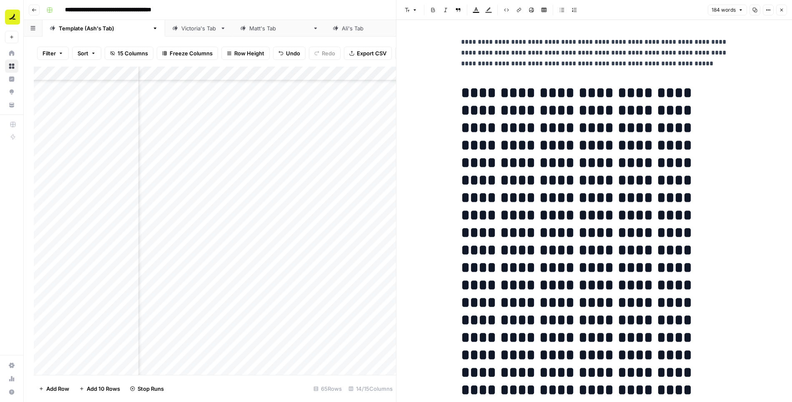
click at [606, 159] on h1 "**********" at bounding box center [594, 311] width 267 height 455
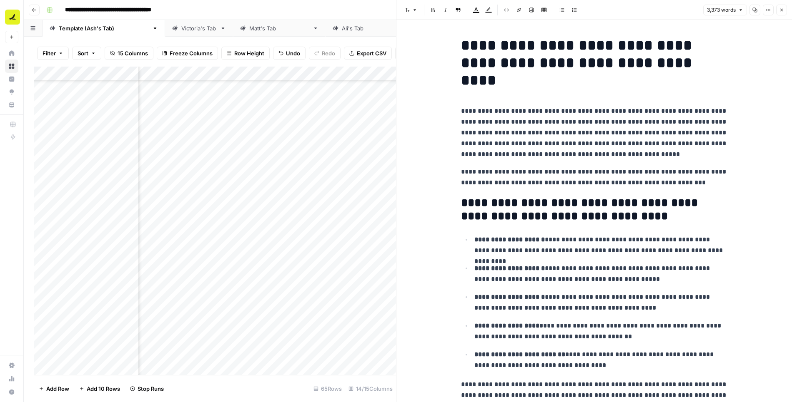
click at [783, 13] on button "Close" at bounding box center [781, 10] width 11 height 11
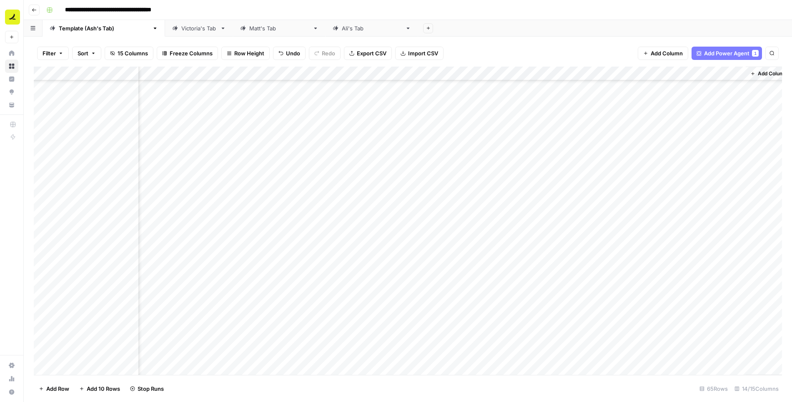
click at [709, 170] on div "Add Column" at bounding box center [408, 221] width 748 height 309
click at [578, 184] on div "Add Column" at bounding box center [408, 221] width 748 height 309
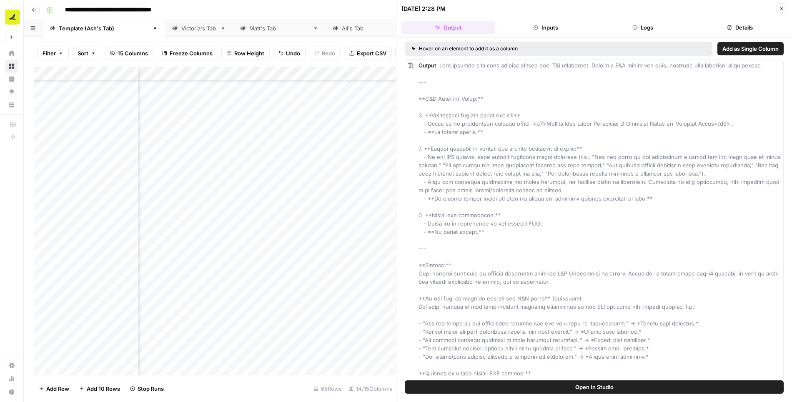
click at [645, 32] on button "Logs" at bounding box center [643, 27] width 94 height 13
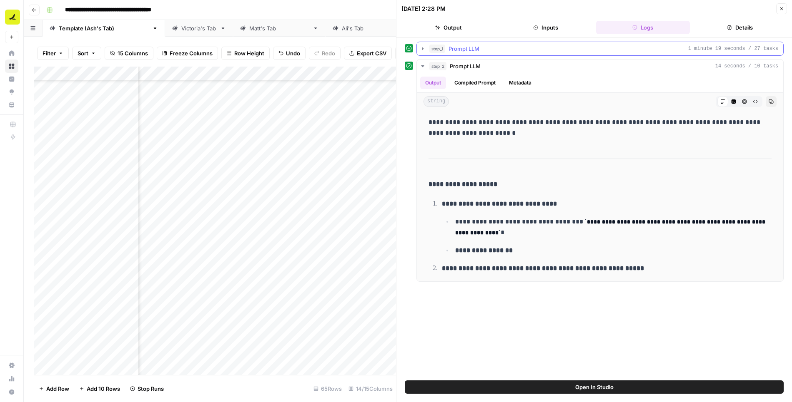
click at [492, 53] on button "step_1 Prompt LLM 1 minute 19 seconds / 27 tasks" at bounding box center [600, 48] width 366 height 13
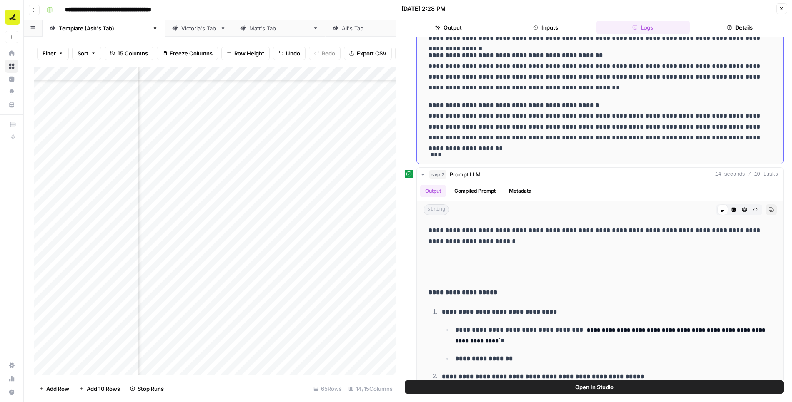
scroll to position [102, 0]
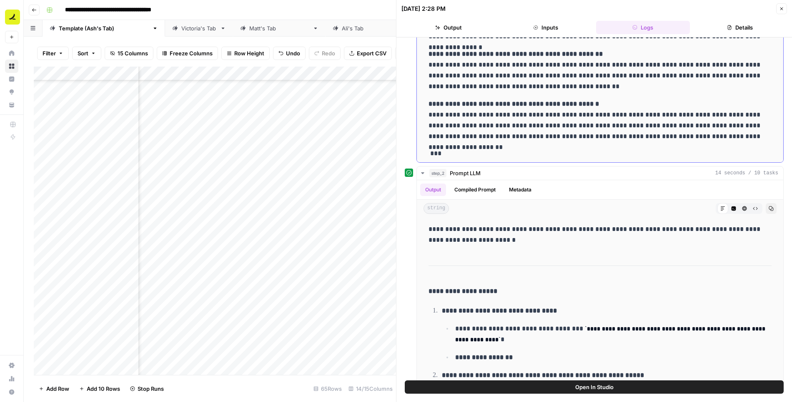
drag, startPoint x: 430, startPoint y: 135, endPoint x: 632, endPoint y: 146, distance: 202.7
copy div "**********"
click at [781, 11] on icon "button" at bounding box center [781, 8] width 5 height 5
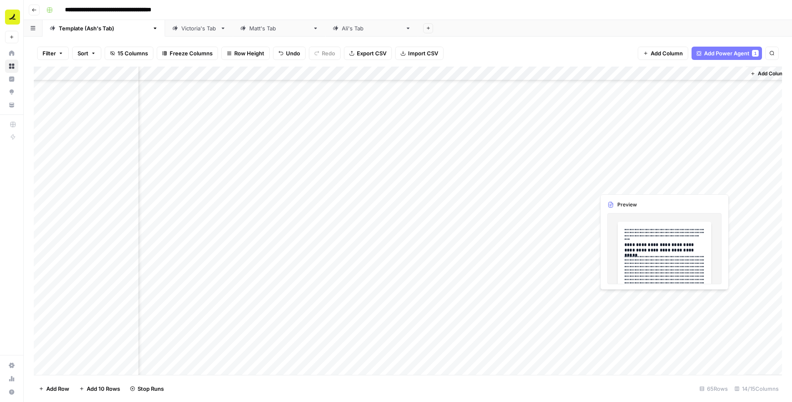
click at [632, 185] on div "Add Column" at bounding box center [408, 221] width 748 height 309
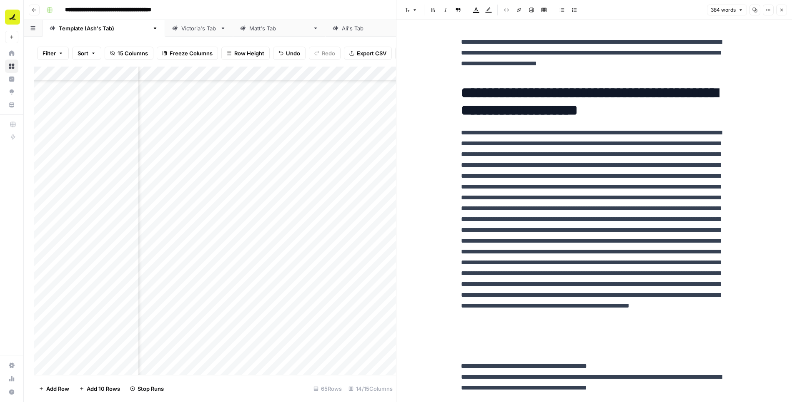
click at [586, 166] on p at bounding box center [594, 240] width 267 height 227
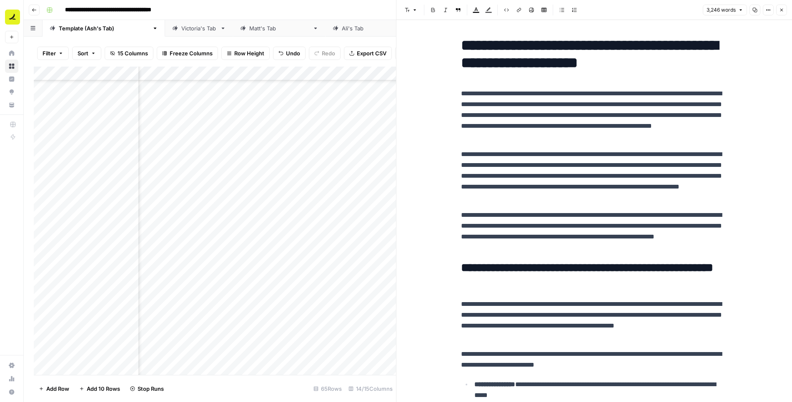
click at [782, 13] on button "Close" at bounding box center [781, 10] width 11 height 11
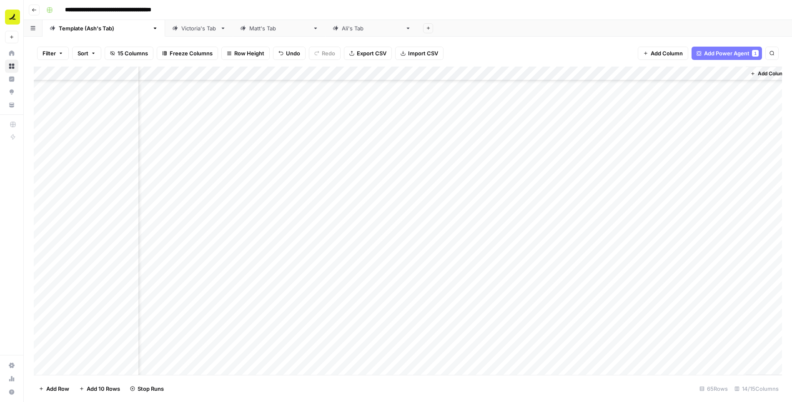
click at [708, 184] on div "Add Column" at bounding box center [408, 221] width 748 height 309
click at [558, 198] on div "Add Column" at bounding box center [408, 221] width 748 height 309
click at [627, 214] on div "Add Column" at bounding box center [408, 221] width 748 height 309
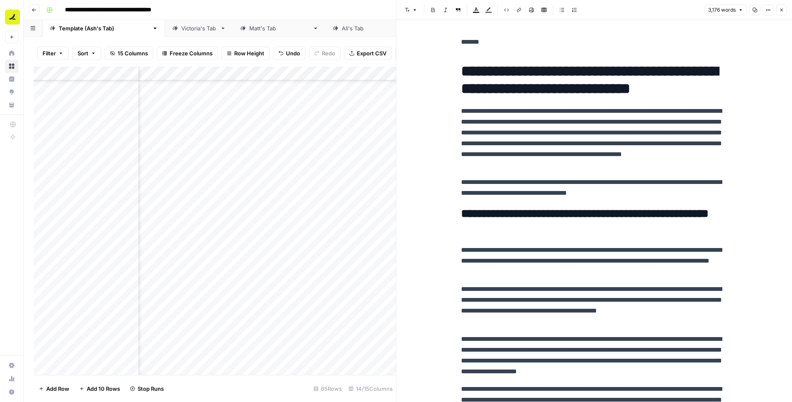
click at [782, 11] on icon "button" at bounding box center [781, 10] width 3 height 3
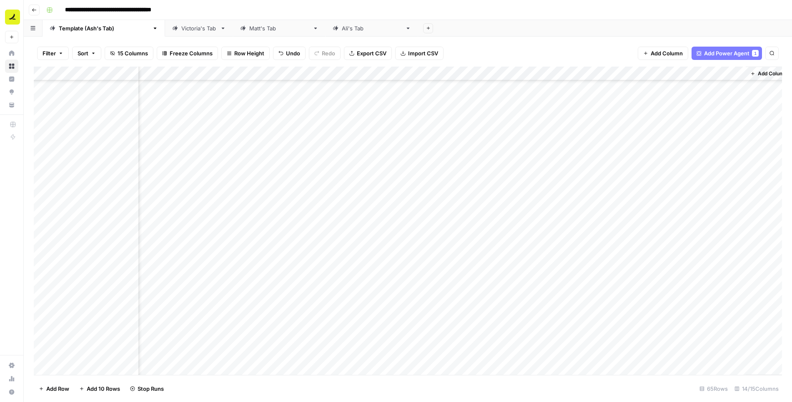
click at [709, 212] on div "Add Column" at bounding box center [408, 221] width 748 height 309
click at [708, 241] on div "Add Column" at bounding box center [408, 221] width 748 height 309
click at [709, 255] on div "Add Column" at bounding box center [408, 221] width 748 height 309
click at [709, 270] on div "Add Column" at bounding box center [408, 221] width 748 height 309
click at [708, 284] on div "Add Column" at bounding box center [408, 221] width 748 height 309
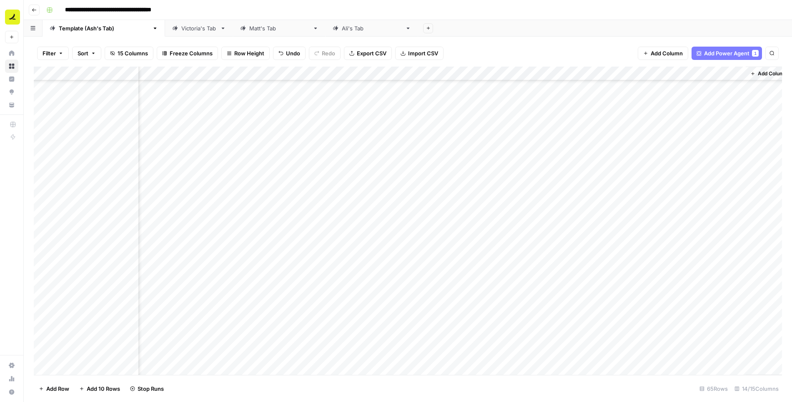
click at [709, 297] on div "Add Column" at bounding box center [408, 221] width 748 height 309
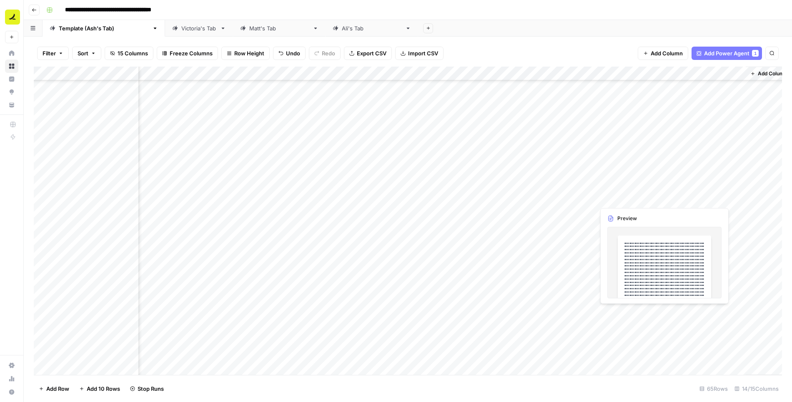
click at [613, 312] on div "Add Column" at bounding box center [408, 221] width 748 height 309
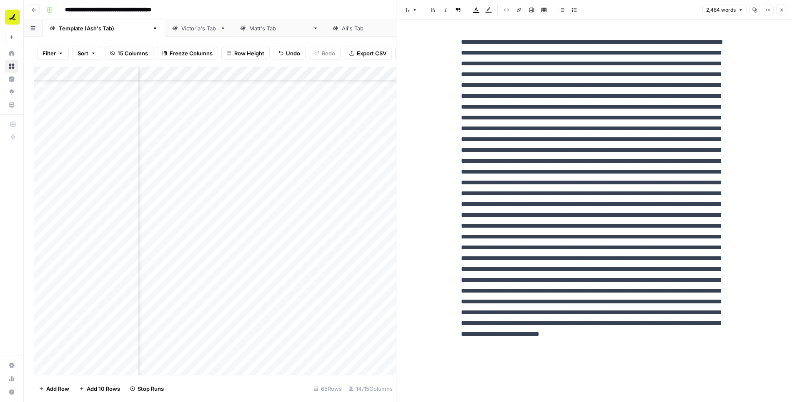
click at [781, 13] on button "Close" at bounding box center [781, 10] width 11 height 11
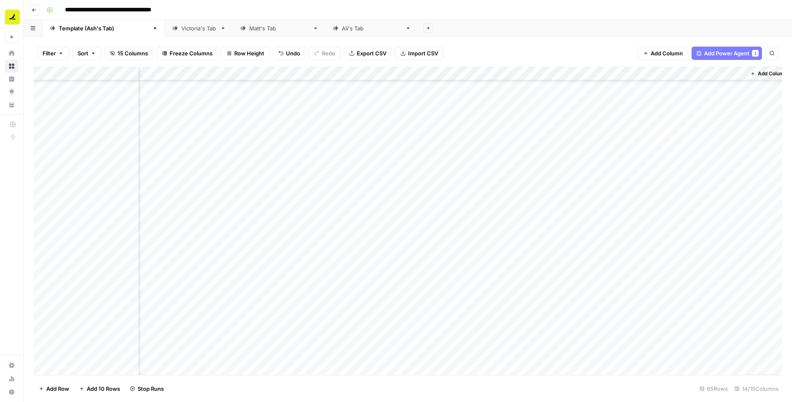
click at [708, 327] on div "Add Column" at bounding box center [408, 221] width 748 height 309
click at [577, 228] on div "Add Column" at bounding box center [408, 221] width 748 height 309
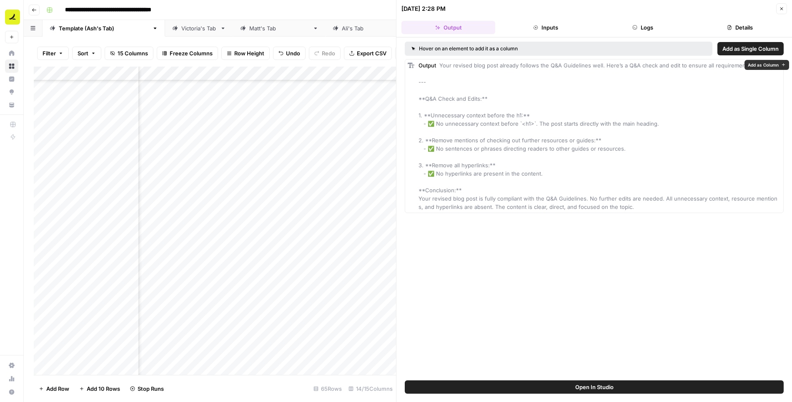
click at [640, 29] on button "Logs" at bounding box center [643, 27] width 94 height 13
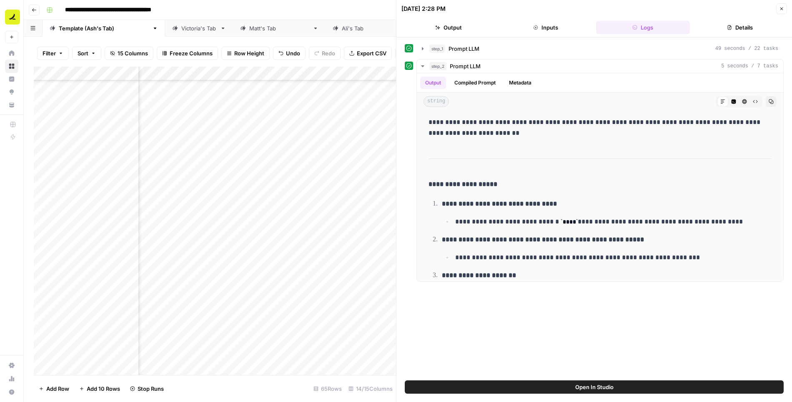
click at [522, 50] on div "step_1 Prompt LLM 49 seconds / 22 tasks" at bounding box center [603, 49] width 349 height 8
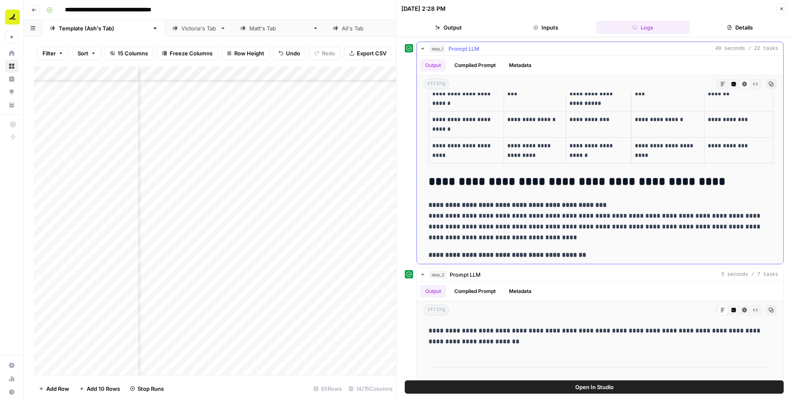
scroll to position [3323, 0]
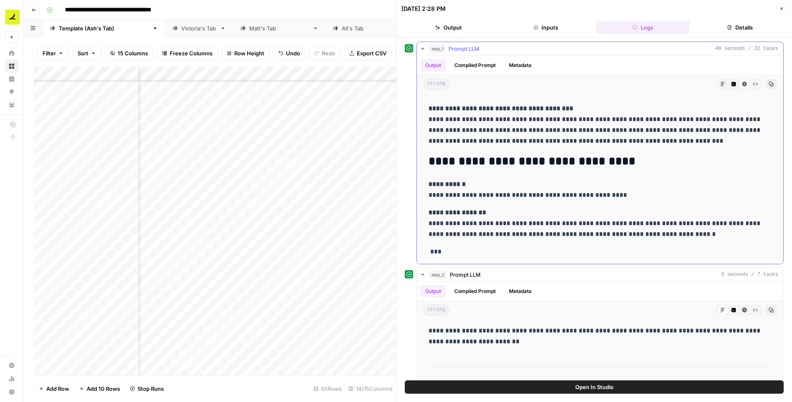
drag, startPoint x: 428, startPoint y: 132, endPoint x: 686, endPoint y: 252, distance: 284.1
copy div "**********"
click at [780, 8] on icon "button" at bounding box center [781, 8] width 5 height 5
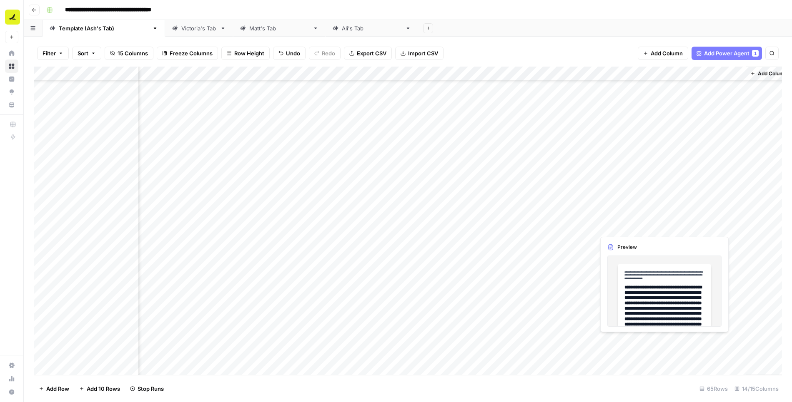
click at [632, 228] on div "Add Column" at bounding box center [408, 221] width 748 height 309
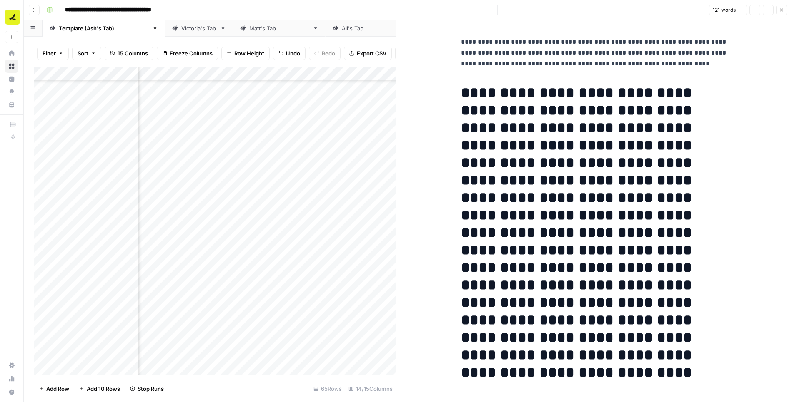
click at [589, 160] on h1 "**********" at bounding box center [594, 215] width 267 height 262
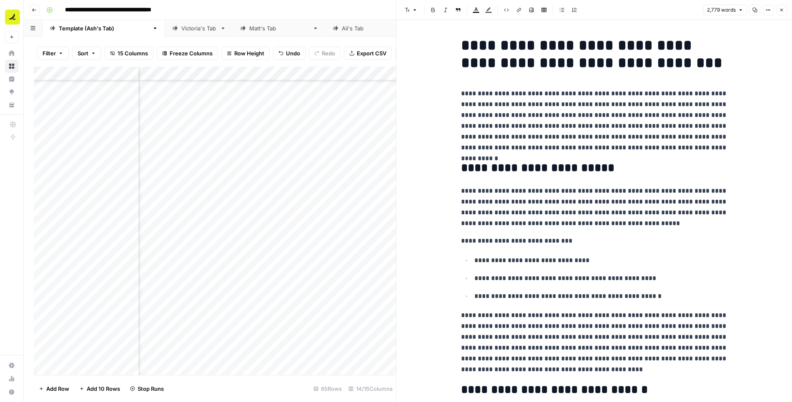
click at [784, 13] on button "Close" at bounding box center [781, 10] width 11 height 11
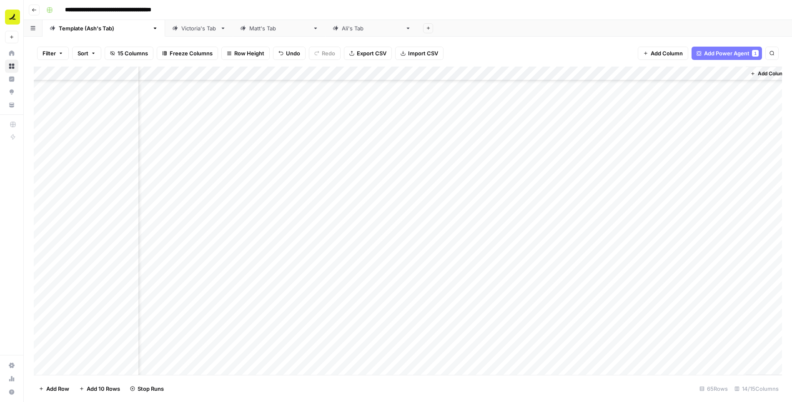
click at [708, 226] on div "Add Column" at bounding box center [408, 221] width 748 height 309
click at [575, 311] on div "Add Column" at bounding box center [408, 221] width 748 height 309
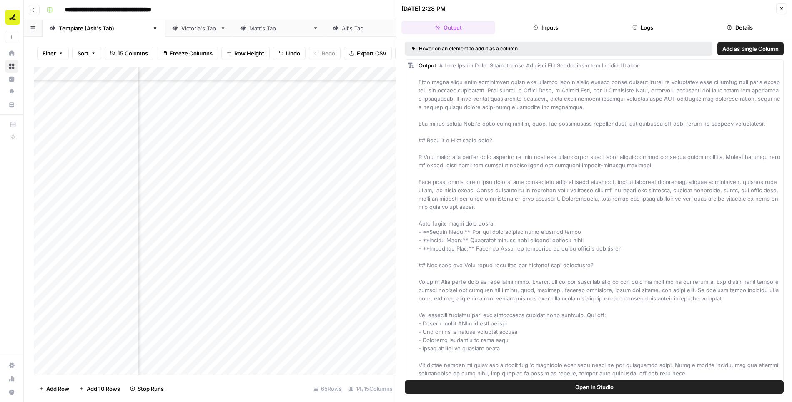
click at [655, 30] on button "Logs" at bounding box center [643, 27] width 94 height 13
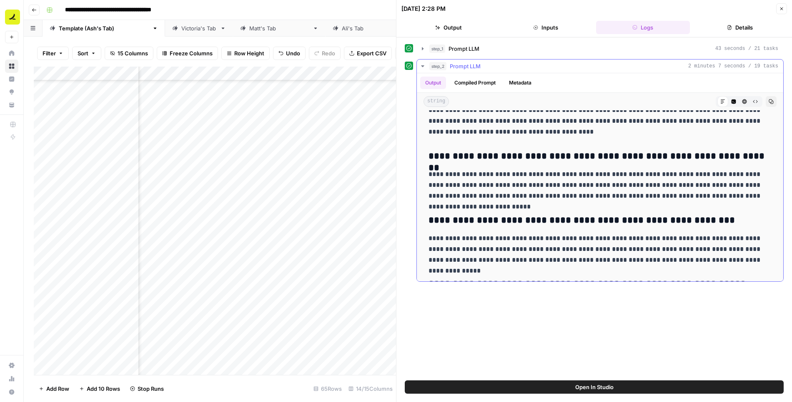
scroll to position [3121, 0]
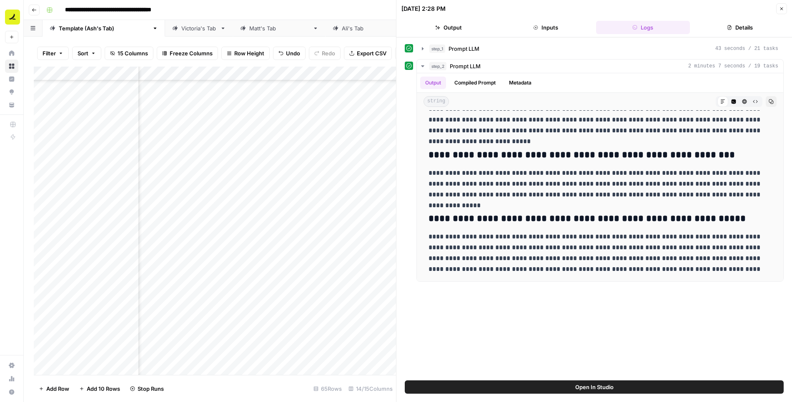
drag, startPoint x: 429, startPoint y: 120, endPoint x: 774, endPoint y: 285, distance: 382.7
click at [774, 285] on div "**********" at bounding box center [594, 209] width 379 height 335
copy div "**********"
click at [779, 10] on icon "button" at bounding box center [781, 8] width 5 height 5
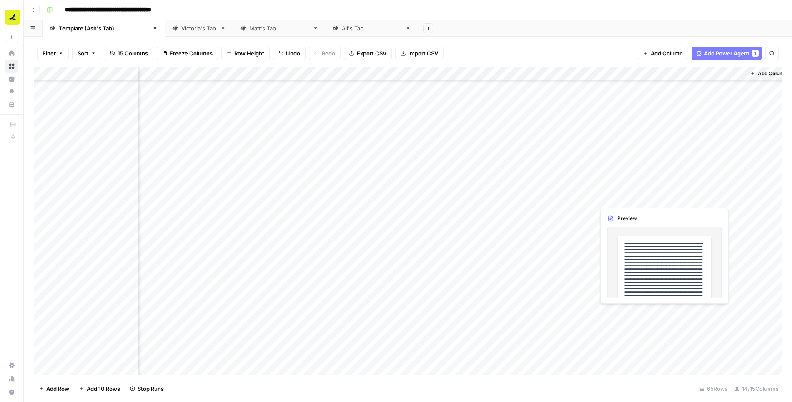
click at [642, 314] on div "Add Column" at bounding box center [408, 221] width 748 height 309
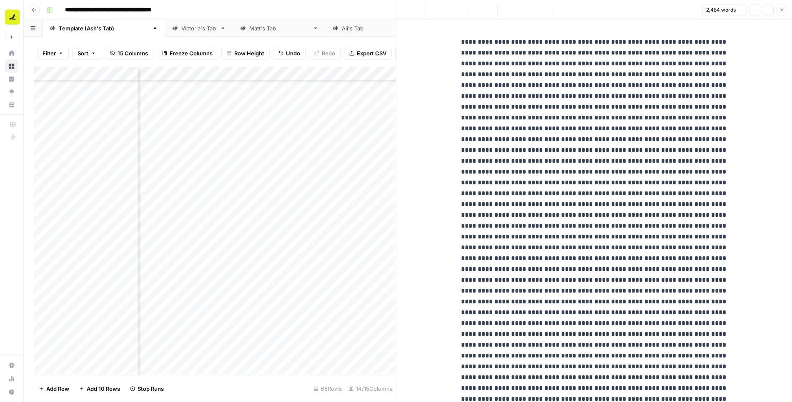
click at [590, 242] on p at bounding box center [594, 226] width 267 height 379
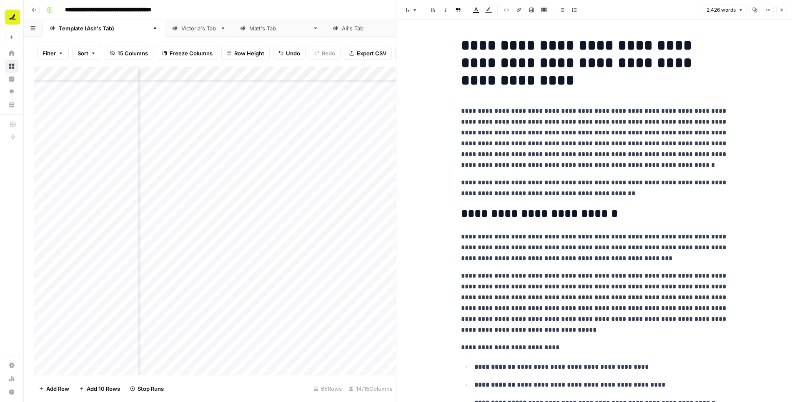
click at [782, 10] on icon "button" at bounding box center [781, 10] width 3 height 3
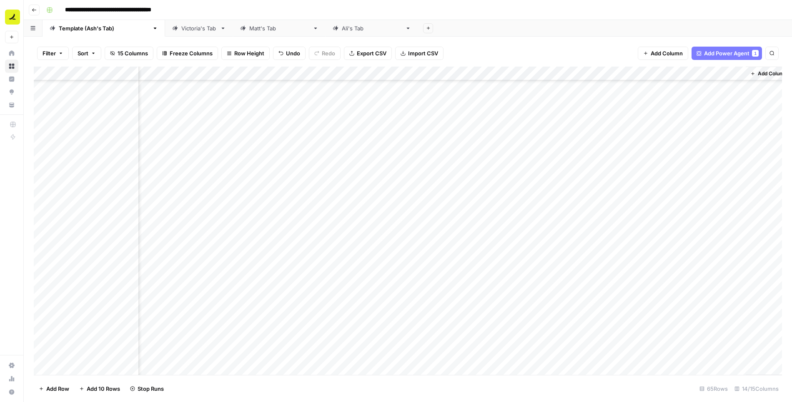
click at [708, 312] on div "Add Column" at bounding box center [408, 221] width 748 height 309
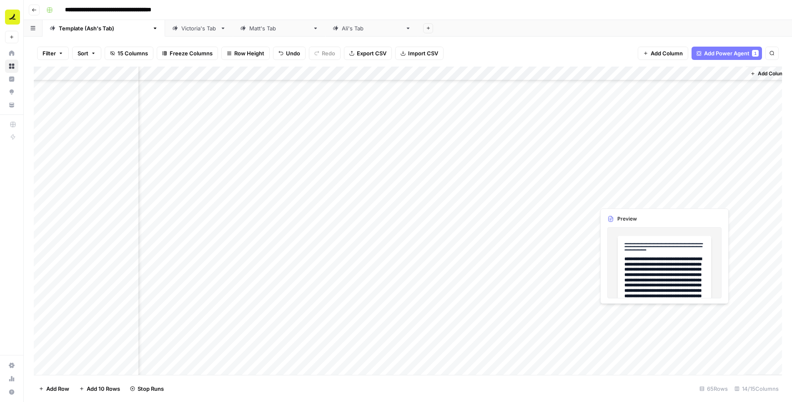
click at [626, 200] on div "Add Column" at bounding box center [408, 221] width 748 height 309
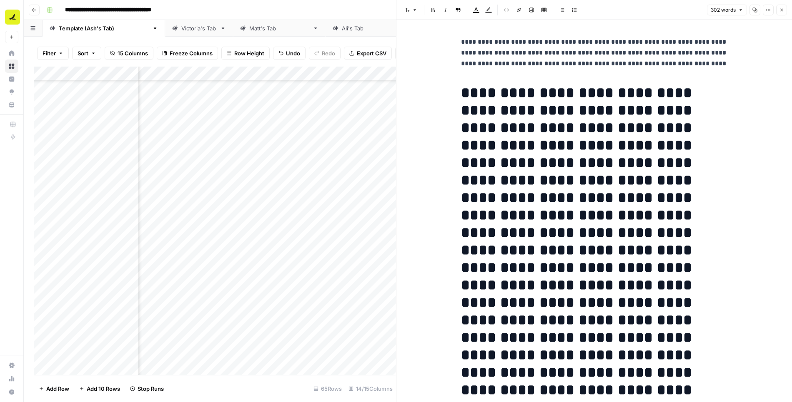
click at [784, 13] on button "Close" at bounding box center [781, 10] width 11 height 11
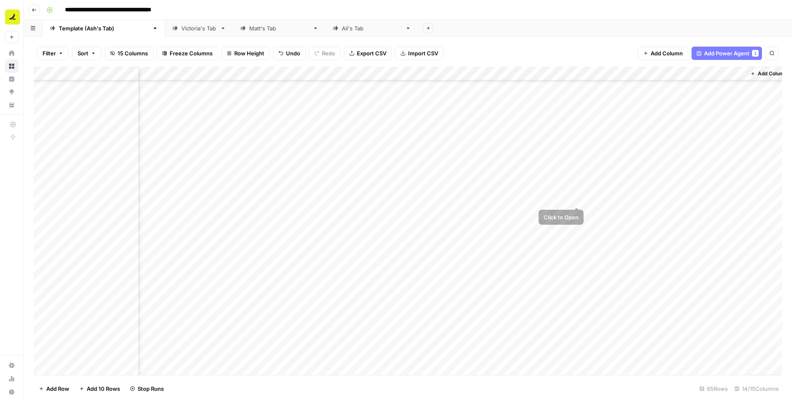
click at [578, 198] on div "Add Column" at bounding box center [408, 221] width 748 height 309
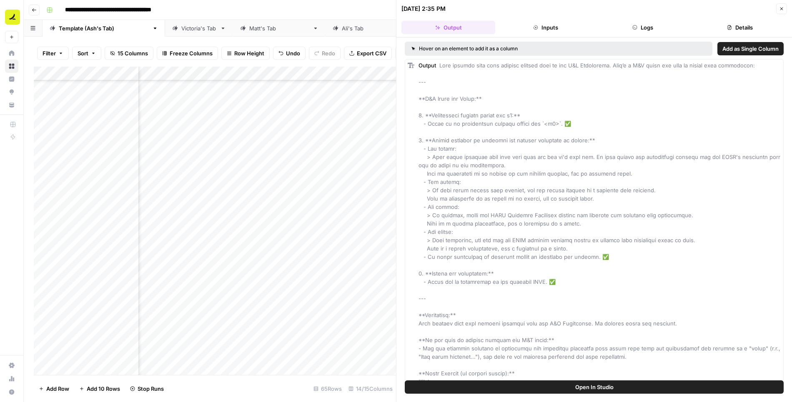
click at [631, 26] on button "Logs" at bounding box center [643, 27] width 94 height 13
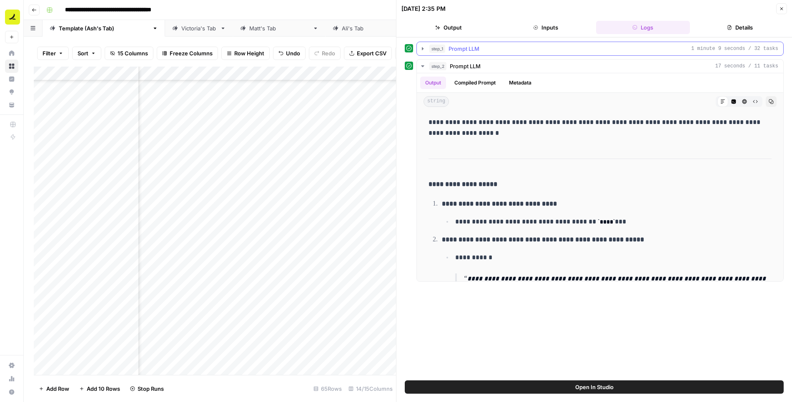
click at [424, 47] on icon "button" at bounding box center [422, 48] width 7 height 7
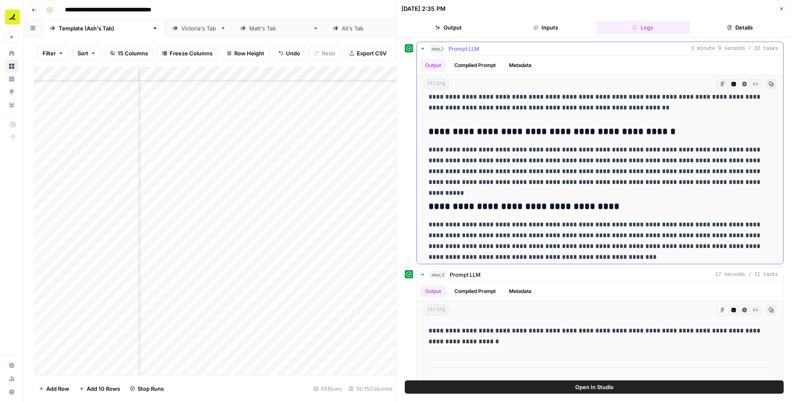
scroll to position [5339, 0]
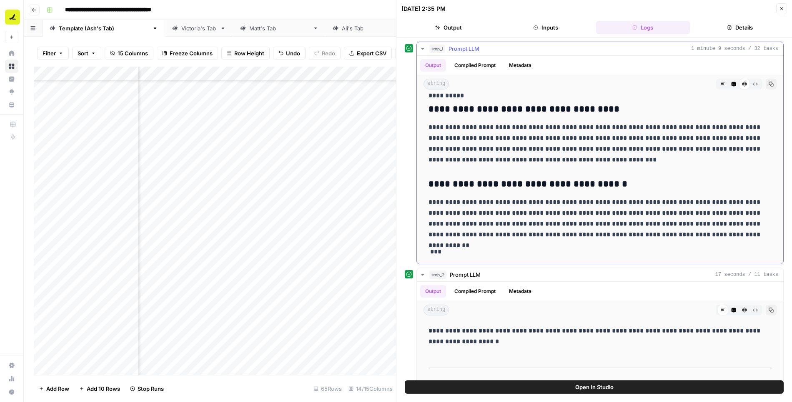
drag, startPoint x: 431, startPoint y: 132, endPoint x: 694, endPoint y: 232, distance: 281.3
copy div "**********"
click at [780, 7] on icon "button" at bounding box center [781, 8] width 3 height 3
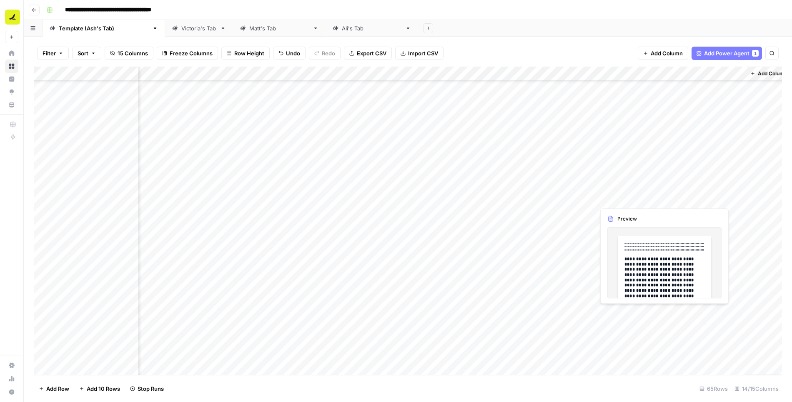
click at [636, 199] on div "Add Column" at bounding box center [408, 221] width 748 height 309
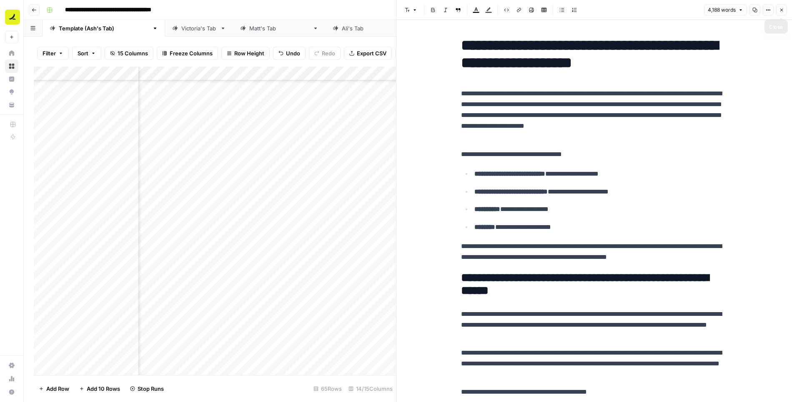
click at [780, 11] on icon "button" at bounding box center [781, 9] width 5 height 5
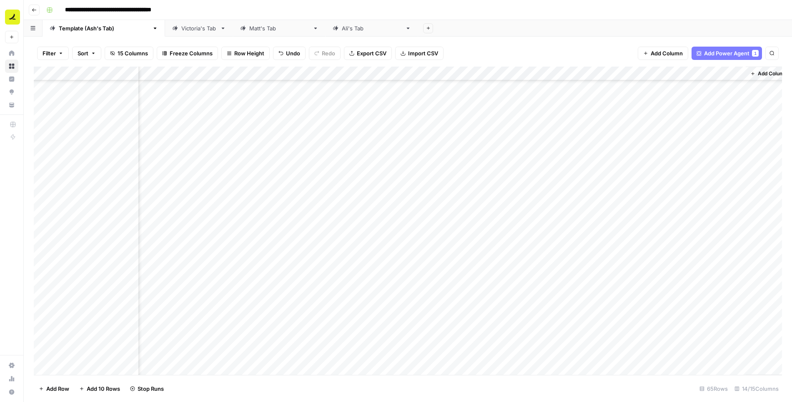
click at [709, 199] on div "Add Column" at bounding box center [408, 221] width 748 height 309
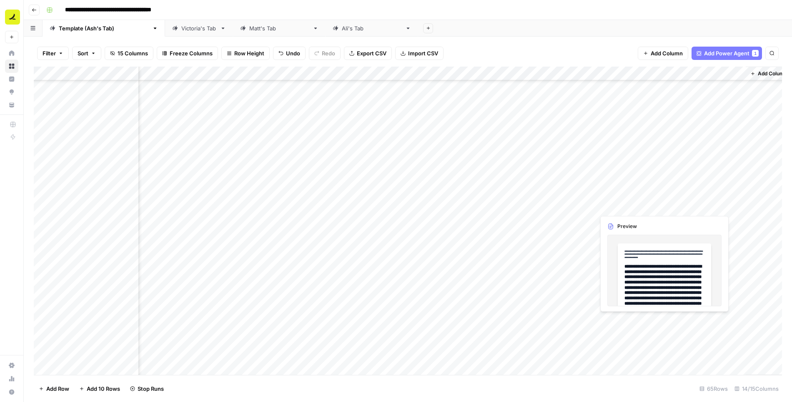
scroll to position [639, 388]
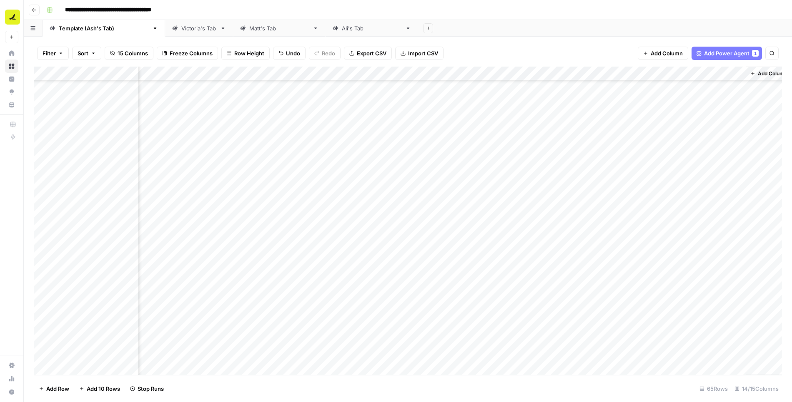
click at [532, 14] on div "**********" at bounding box center [413, 9] width 740 height 13
